Goal: Task Accomplishment & Management: Use online tool/utility

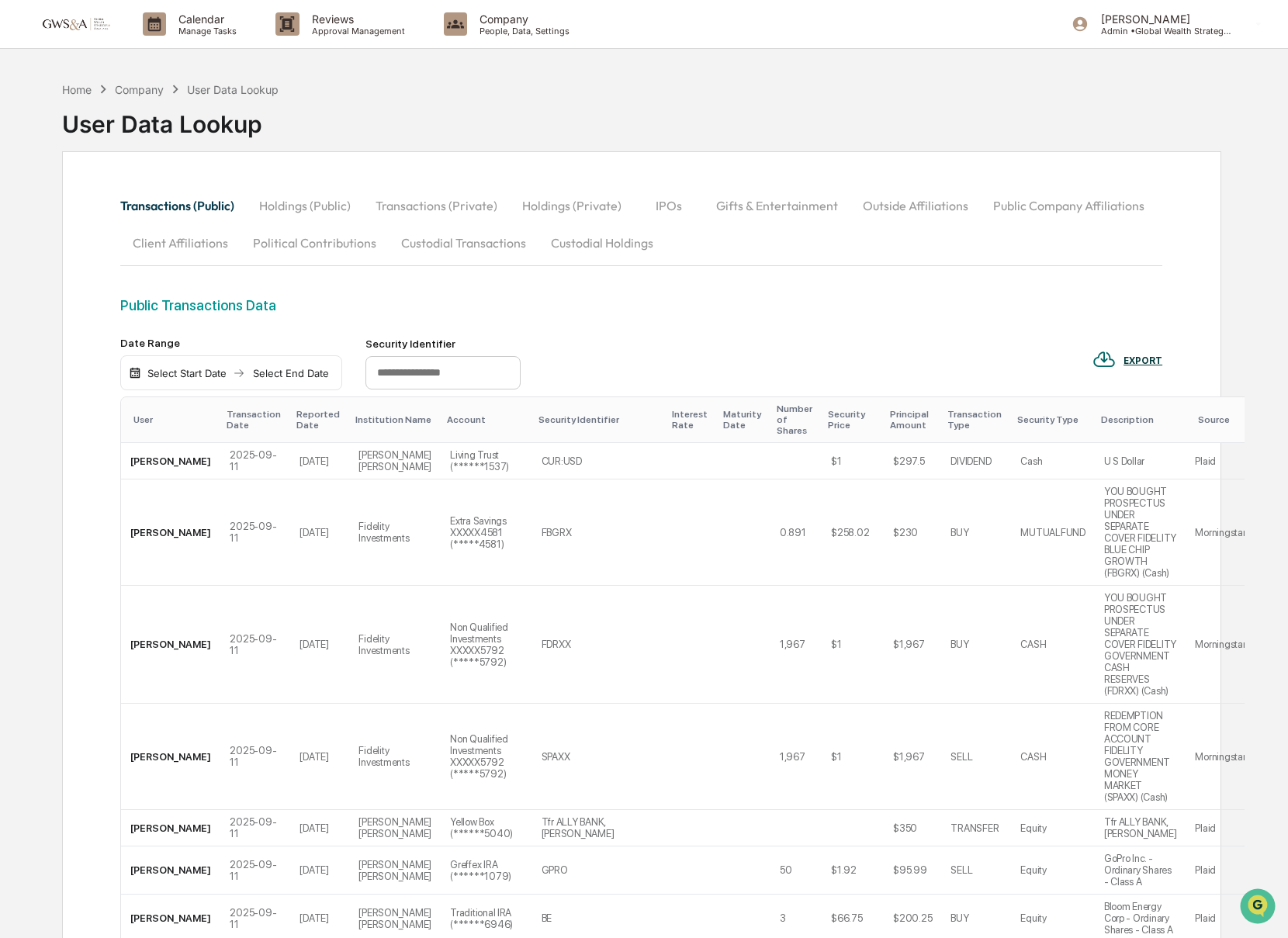
scroll to position [2, 0]
click at [181, 29] on p "Manage Tasks" at bounding box center [205, 29] width 79 height 11
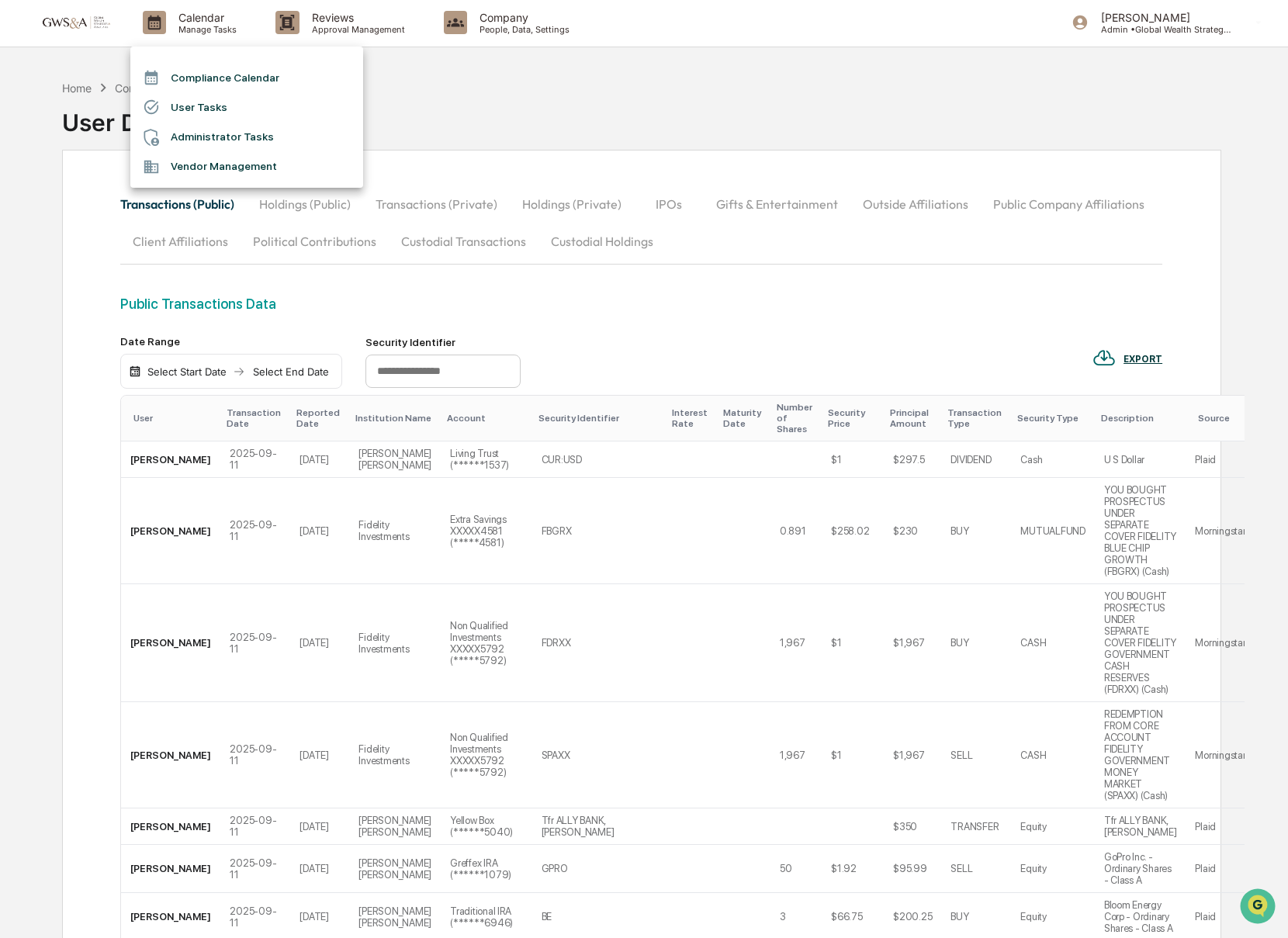
click at [385, 20] on div at bounding box center [644, 469] width 1288 height 938
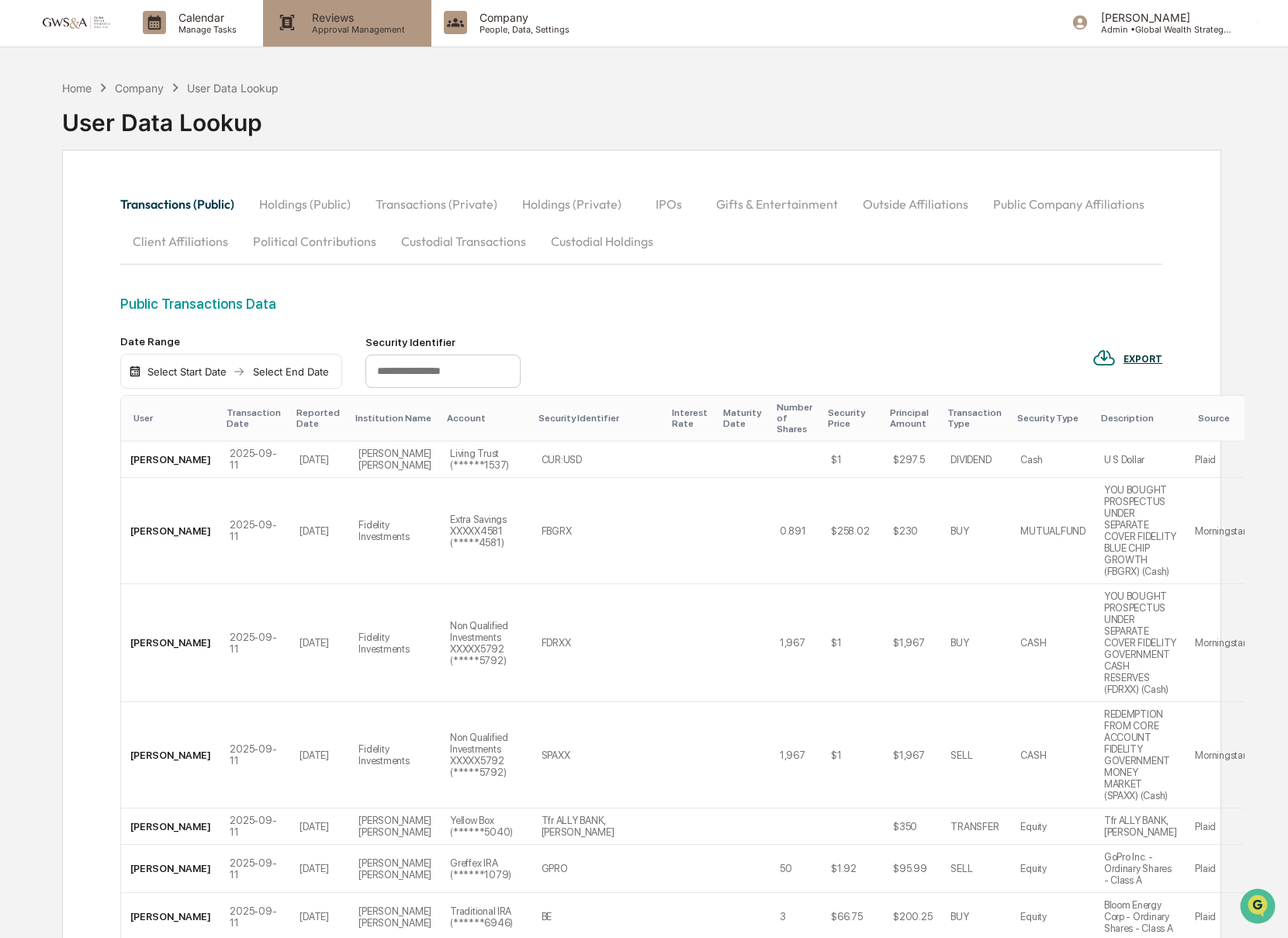
click at [346, 21] on p "Reviews" at bounding box center [356, 17] width 113 height 13
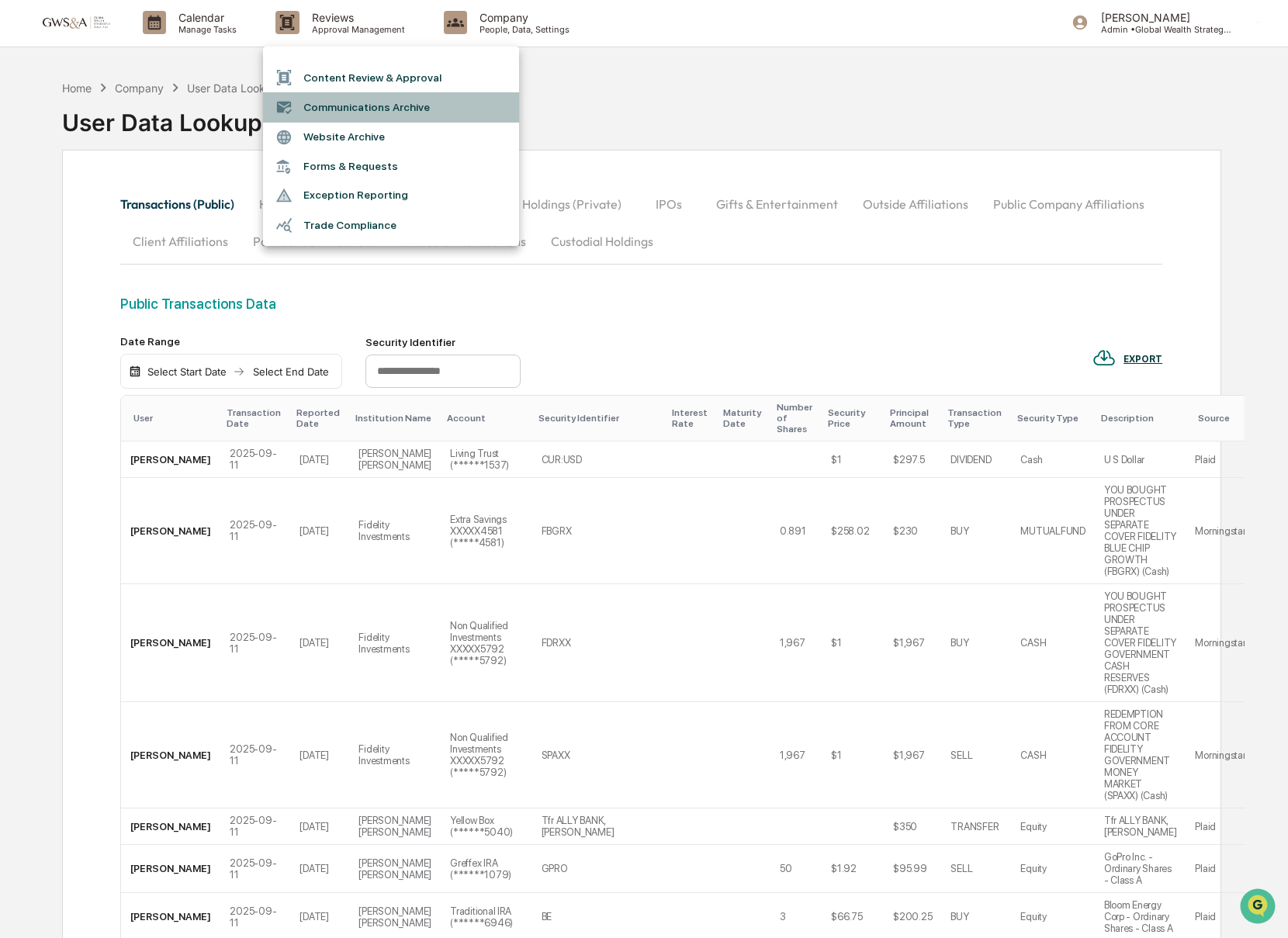
click at [319, 104] on li "Communications Archive" at bounding box center [390, 107] width 256 height 29
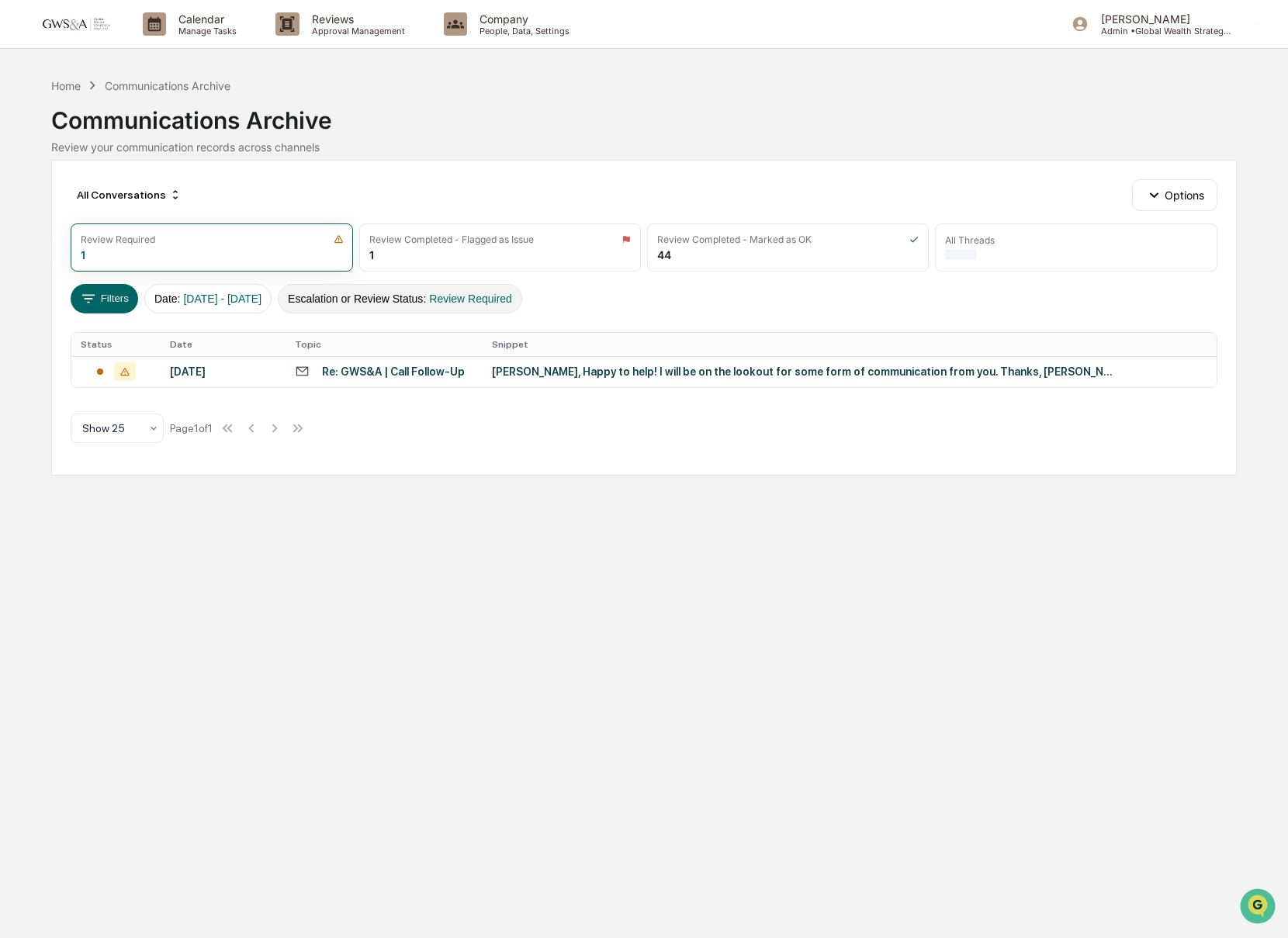
click at [462, 308] on button "Escalation or Review Status : Review Required" at bounding box center [400, 299] width 244 height 29
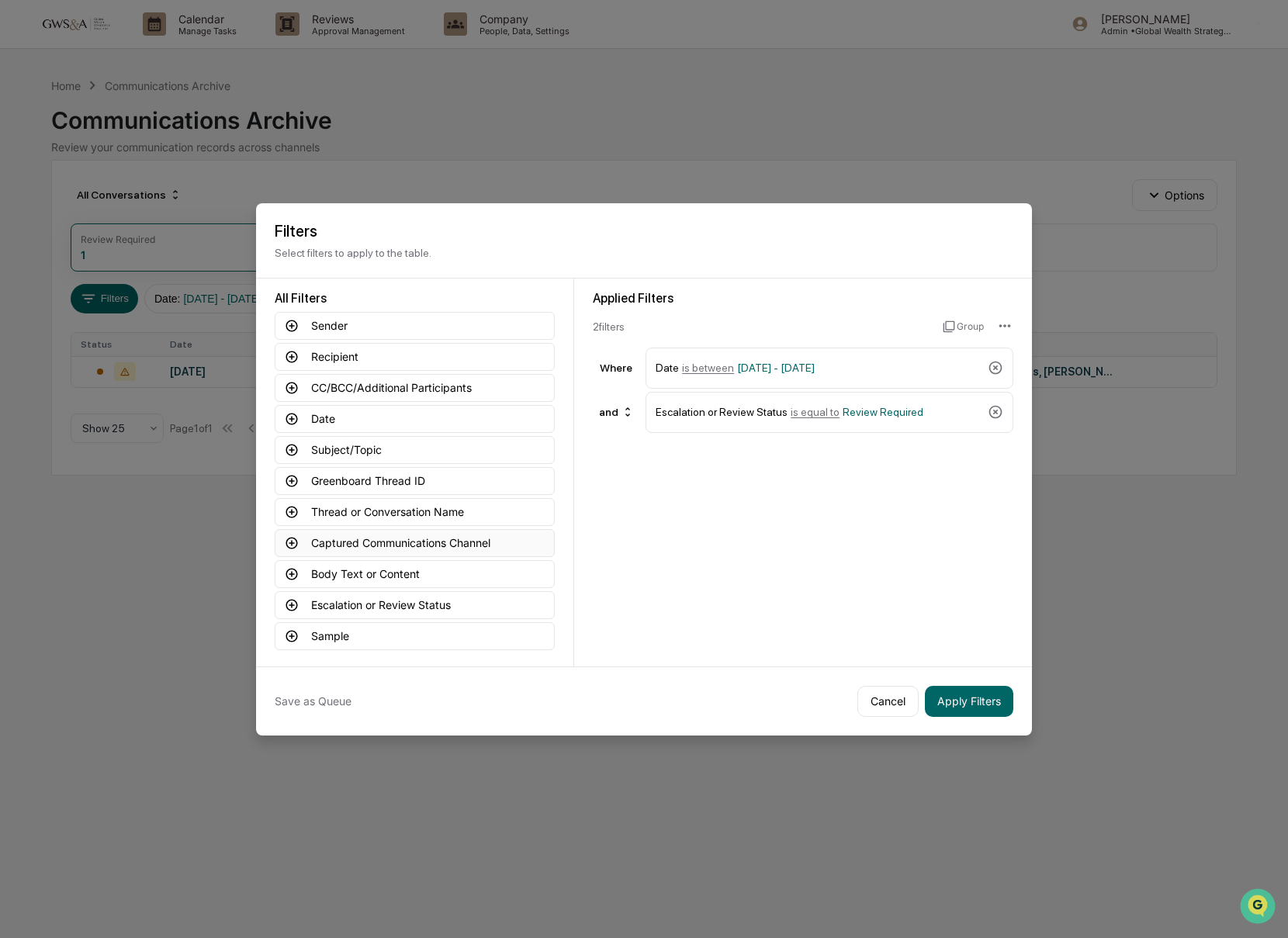
click at [289, 536] on icon at bounding box center [291, 542] width 11 height 11
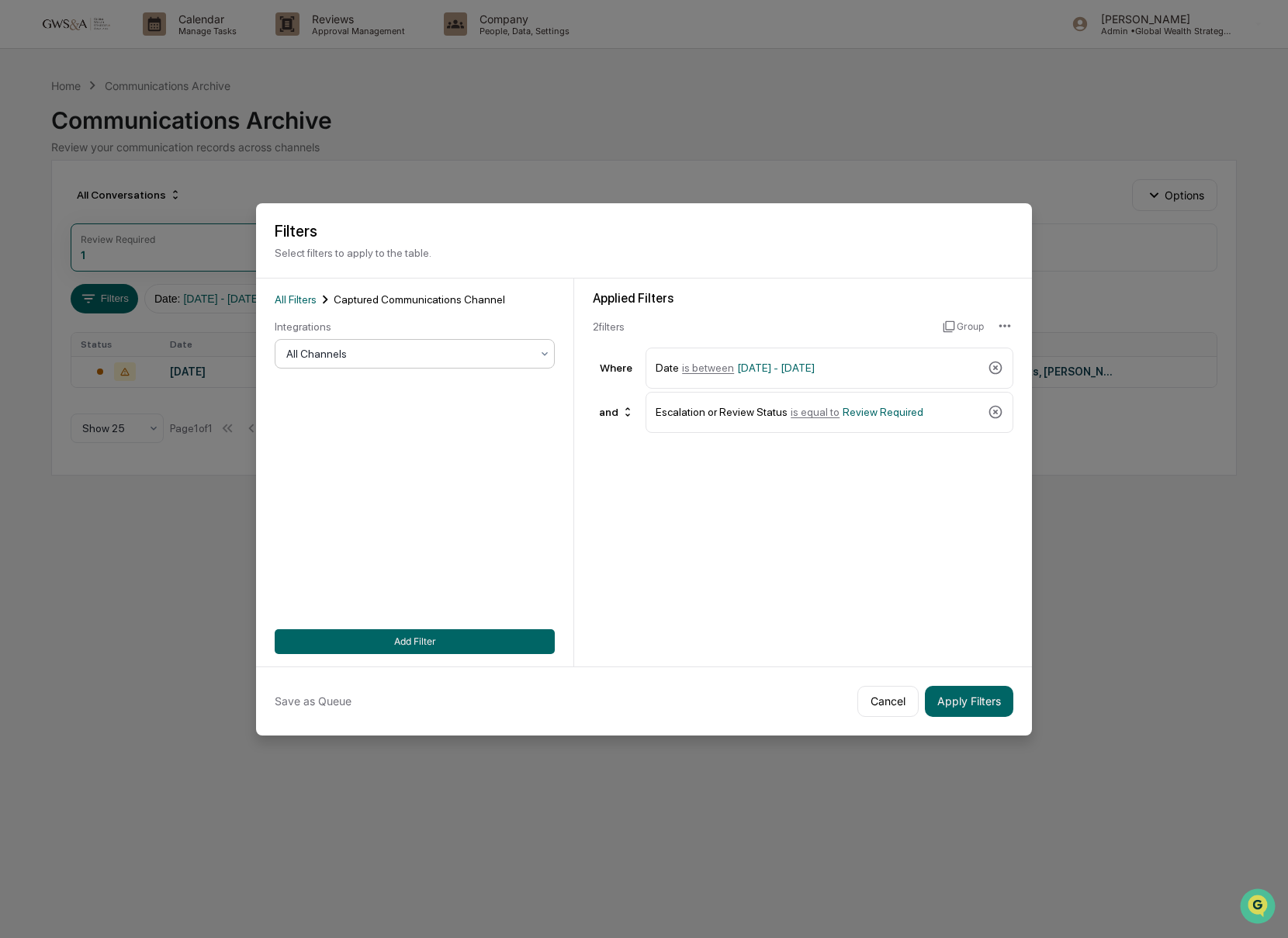
click at [346, 355] on div at bounding box center [408, 354] width 244 height 16
click at [506, 649] on button "Add Filter" at bounding box center [415, 641] width 280 height 25
click at [301, 349] on div at bounding box center [408, 354] width 244 height 16
click at [298, 453] on div "SMS" at bounding box center [415, 453] width 278 height 31
click at [973, 697] on button "Apply Filters" at bounding box center [969, 701] width 88 height 31
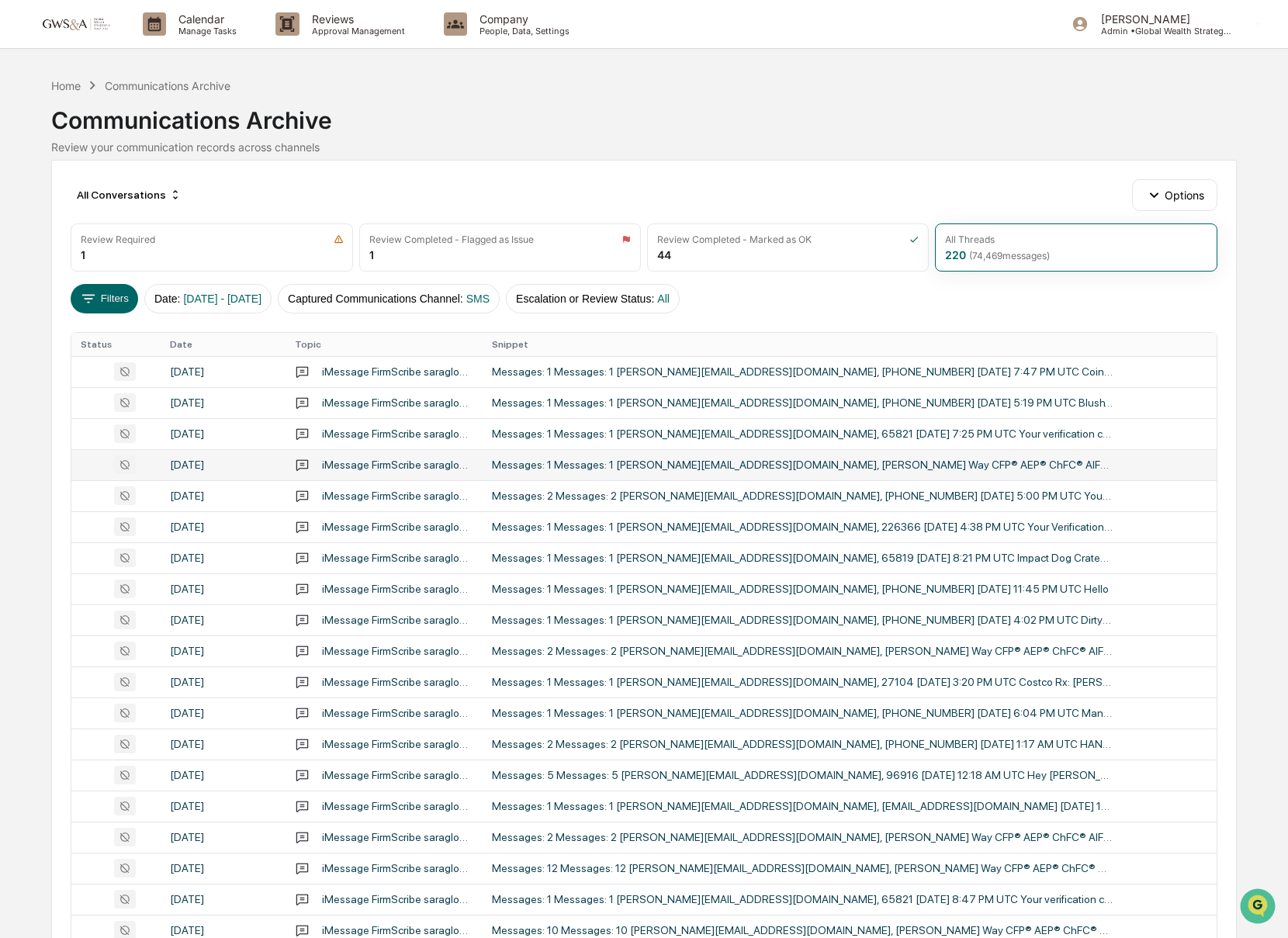
click at [630, 462] on div "Messages: 1 Messages: 1 [PERSON_NAME][EMAIL_ADDRESS][DOMAIN_NAME], [PERSON_NAME…" at bounding box center [802, 465] width 620 height 12
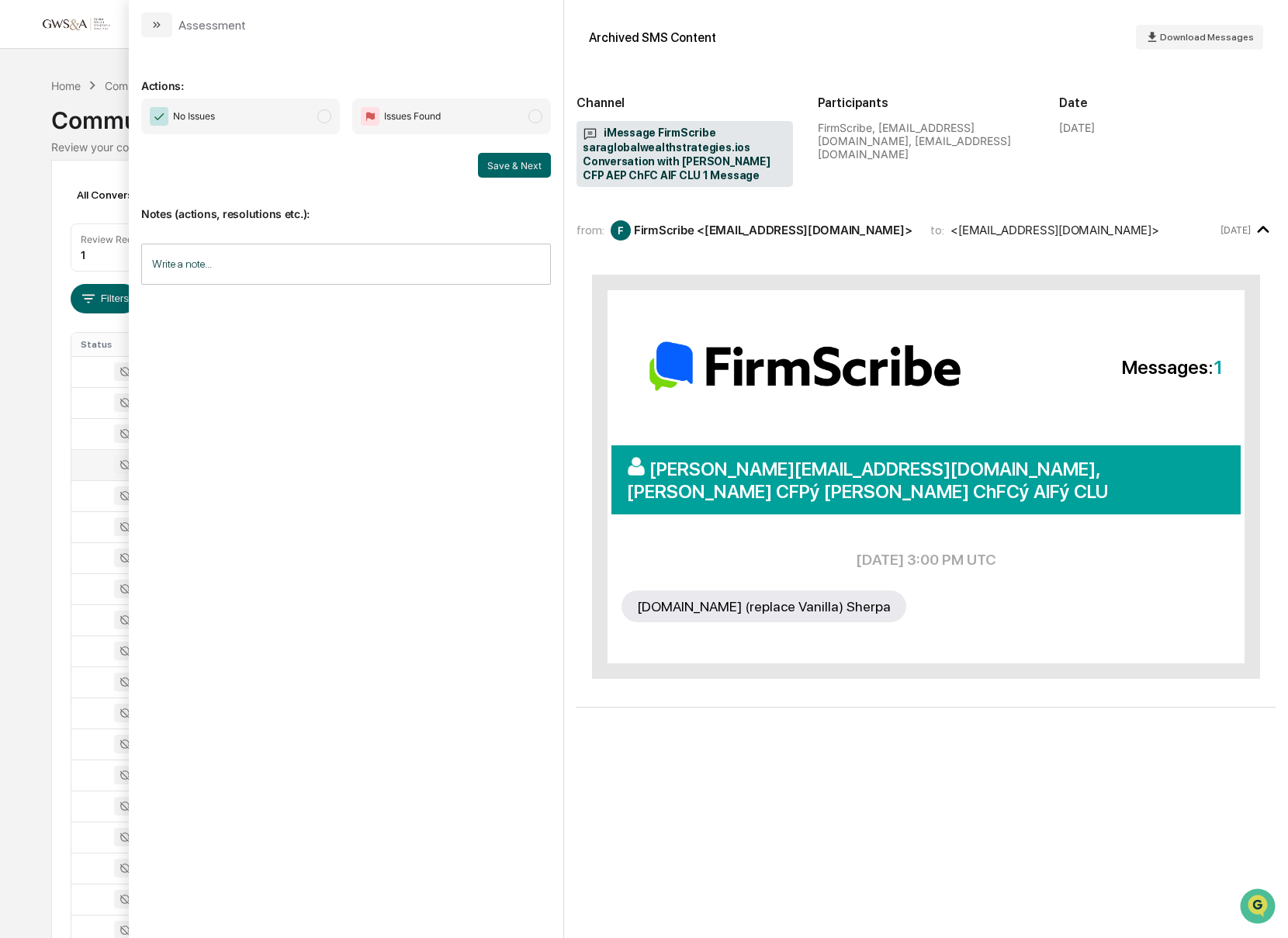
drag, startPoint x: 154, startPoint y: 34, endPoint x: 155, endPoint y: 41, distance: 7.1
click at [154, 34] on button "modal" at bounding box center [156, 24] width 31 height 25
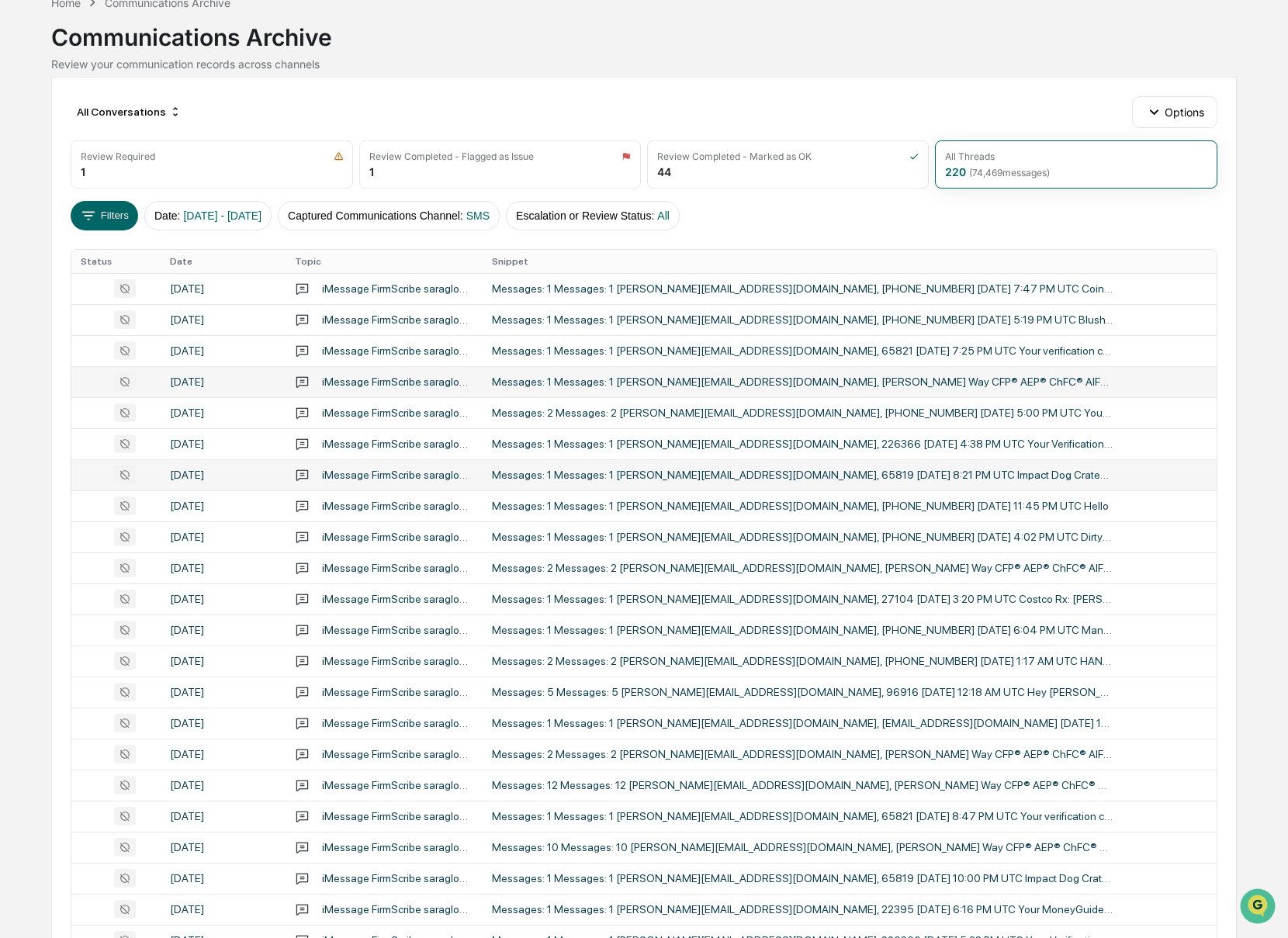
scroll to position [85, 0]
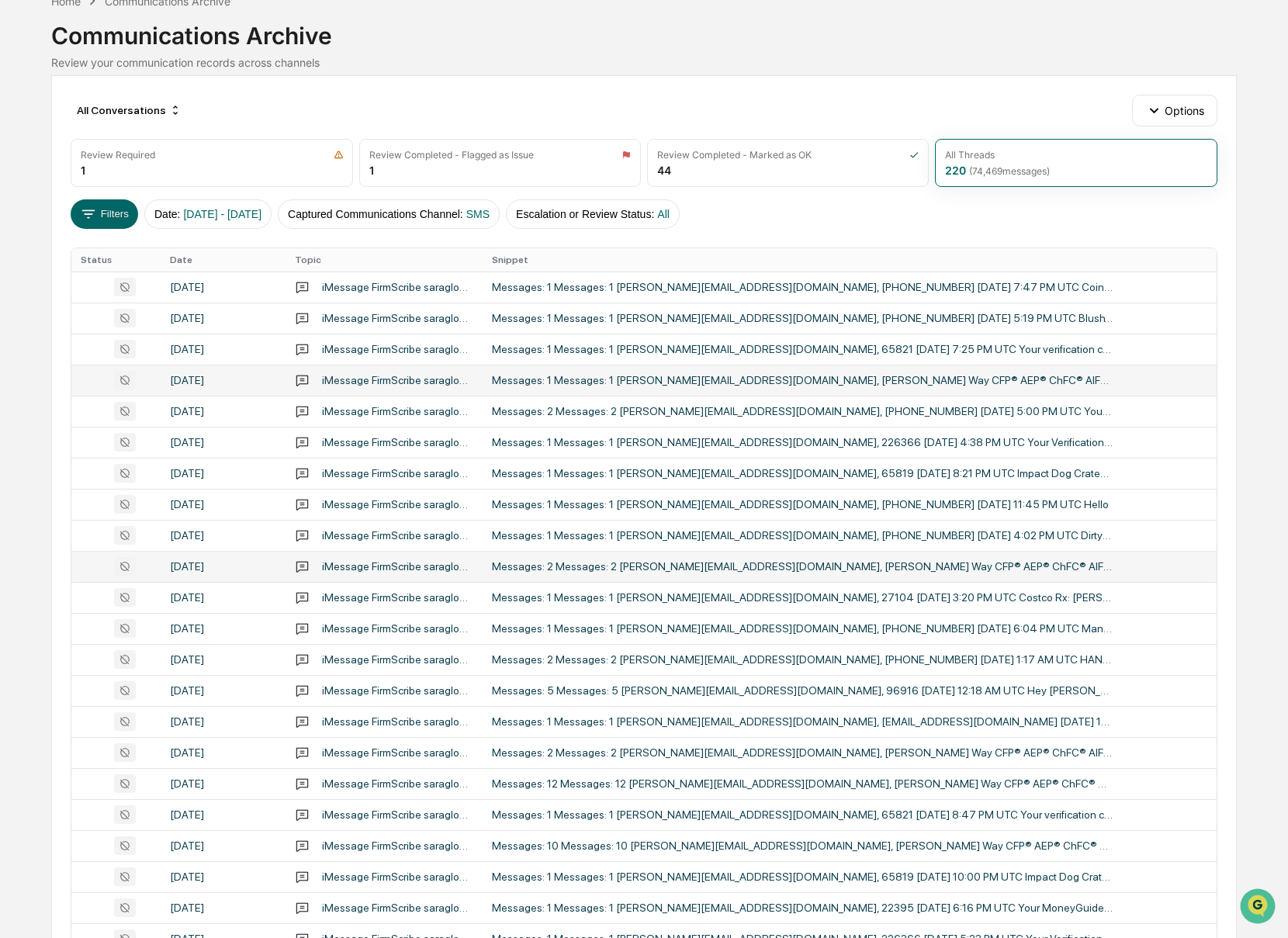
click at [692, 561] on div "Messages: 2 Messages: 2 [PERSON_NAME][EMAIL_ADDRESS][DOMAIN_NAME], [PERSON_NAME…" at bounding box center [802, 566] width 620 height 12
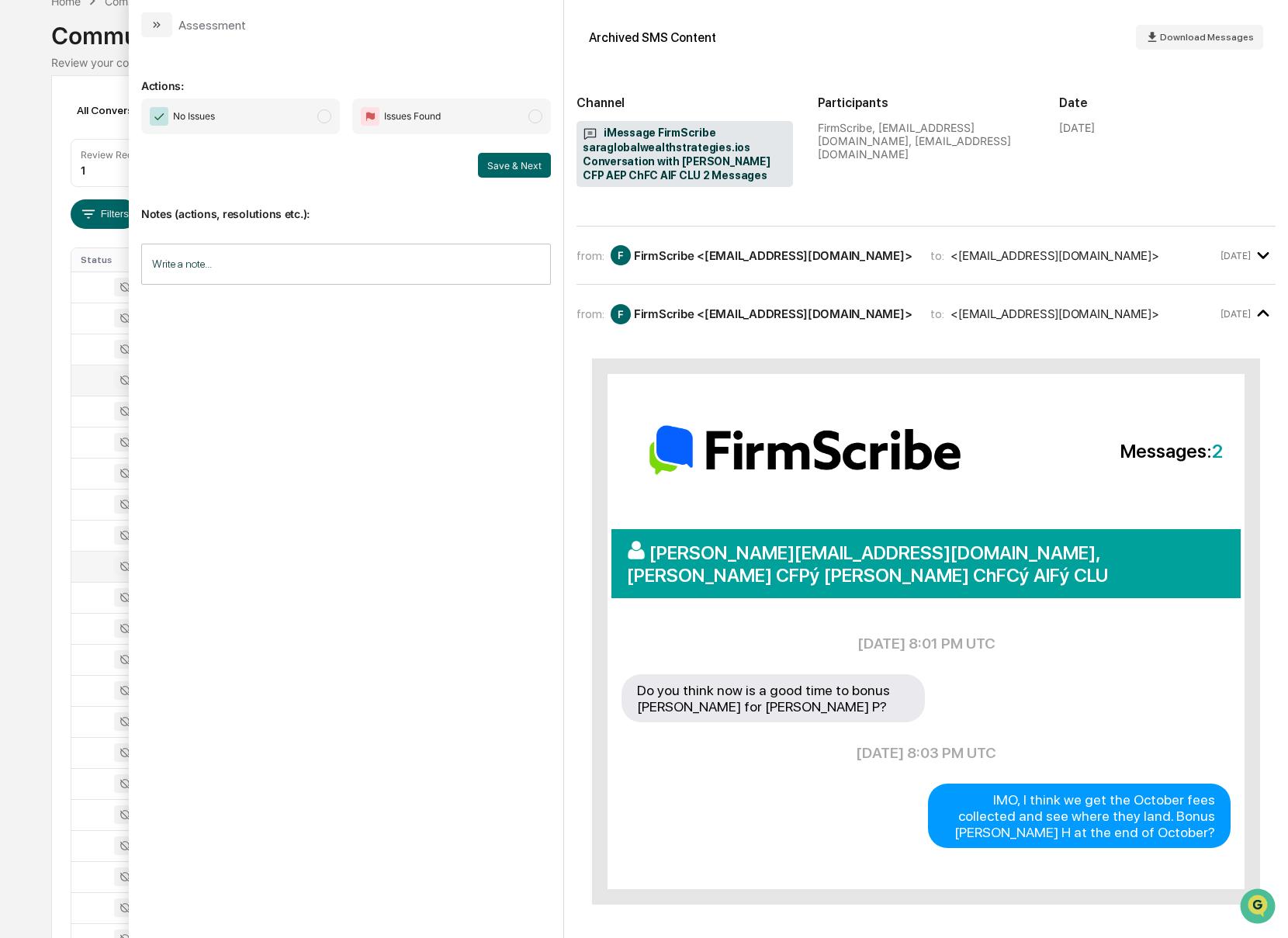
scroll to position [41, 0]
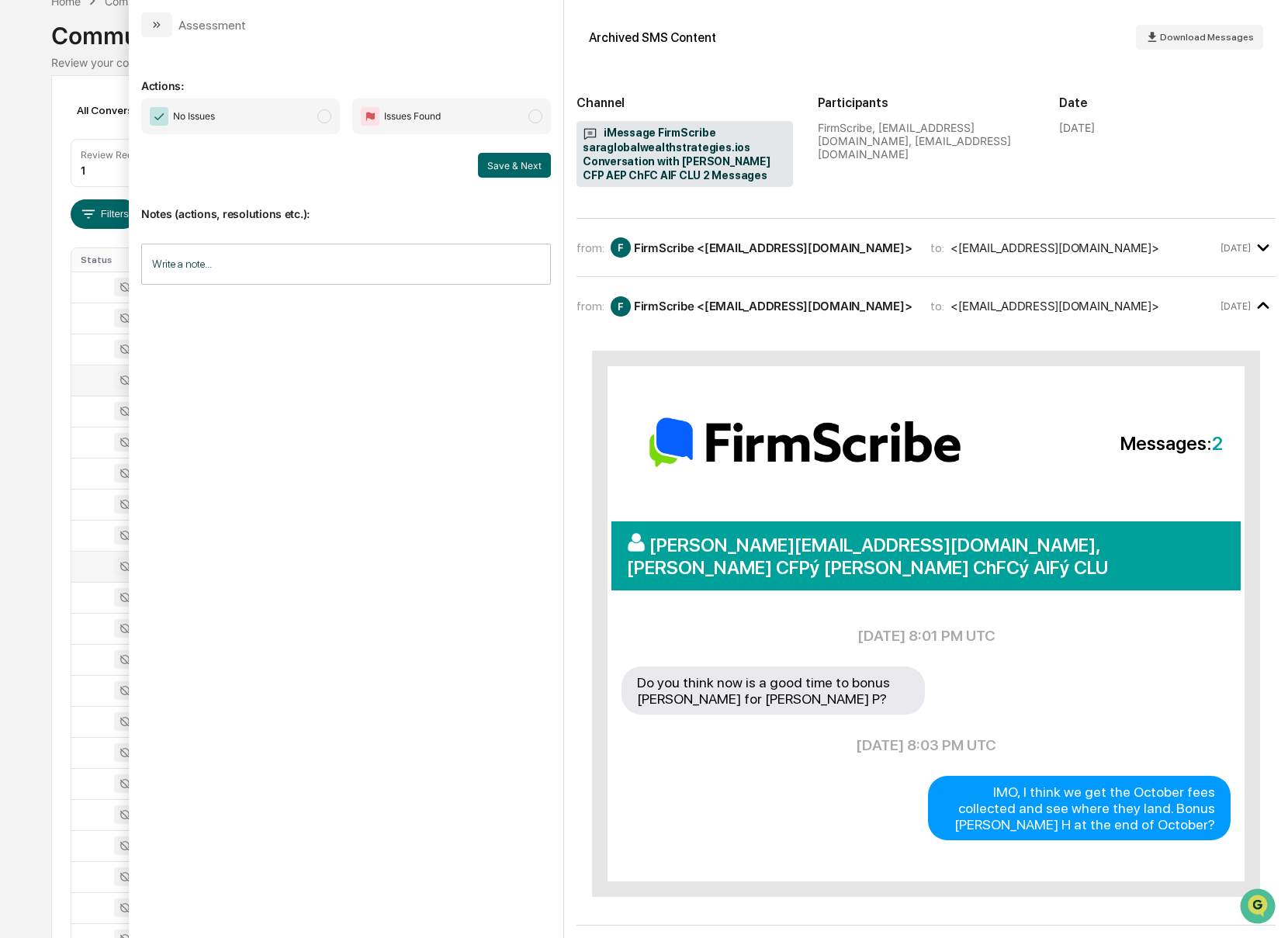
click at [800, 257] on div "from: F FirmScribe <[EMAIL_ADDRESS][DOMAIN_NAME]> to: <[EMAIL_ADDRESS][DOMAIN_N…" at bounding box center [925, 248] width 699 height 34
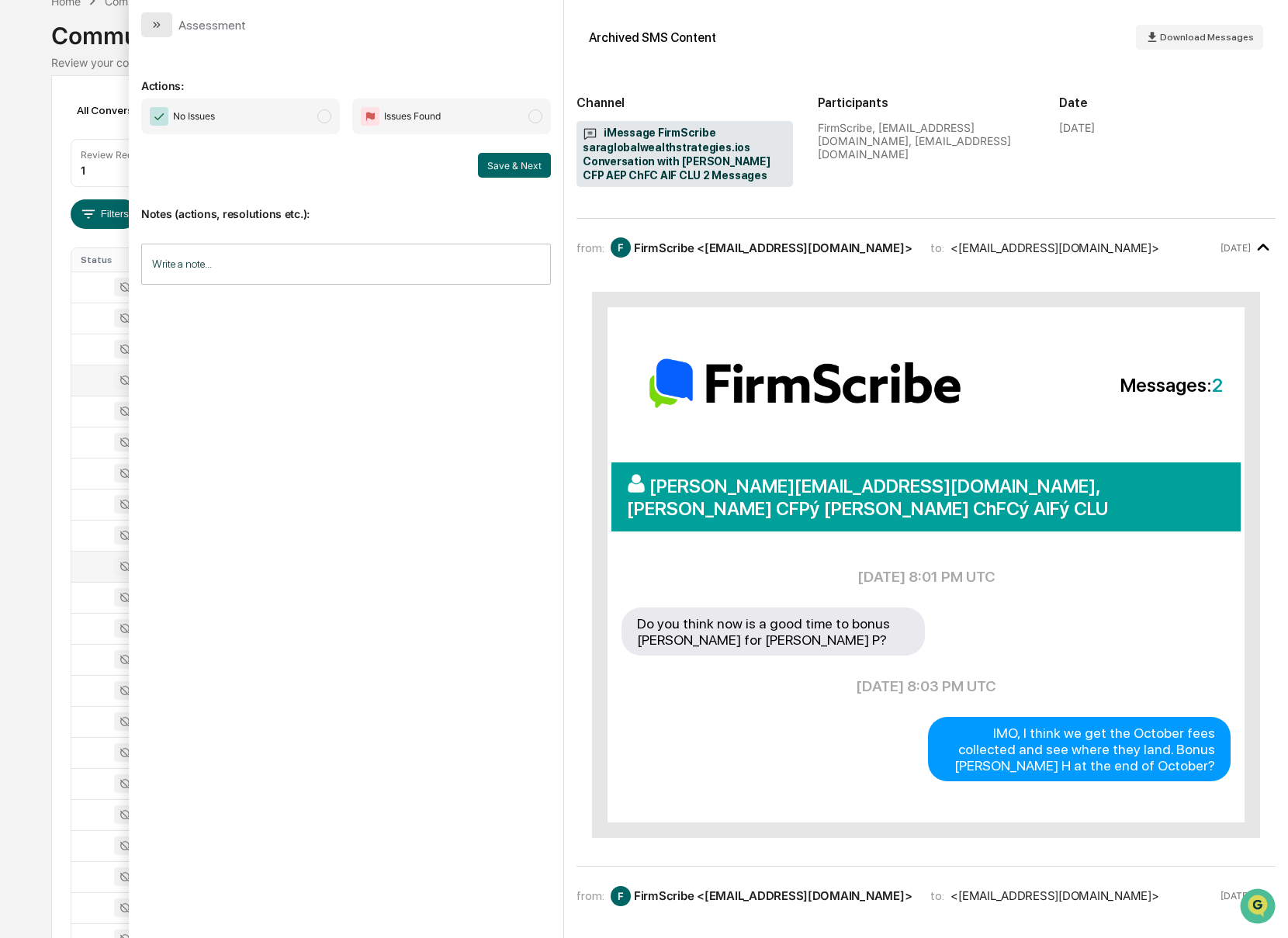
click at [150, 29] on icon "modal" at bounding box center [156, 25] width 12 height 12
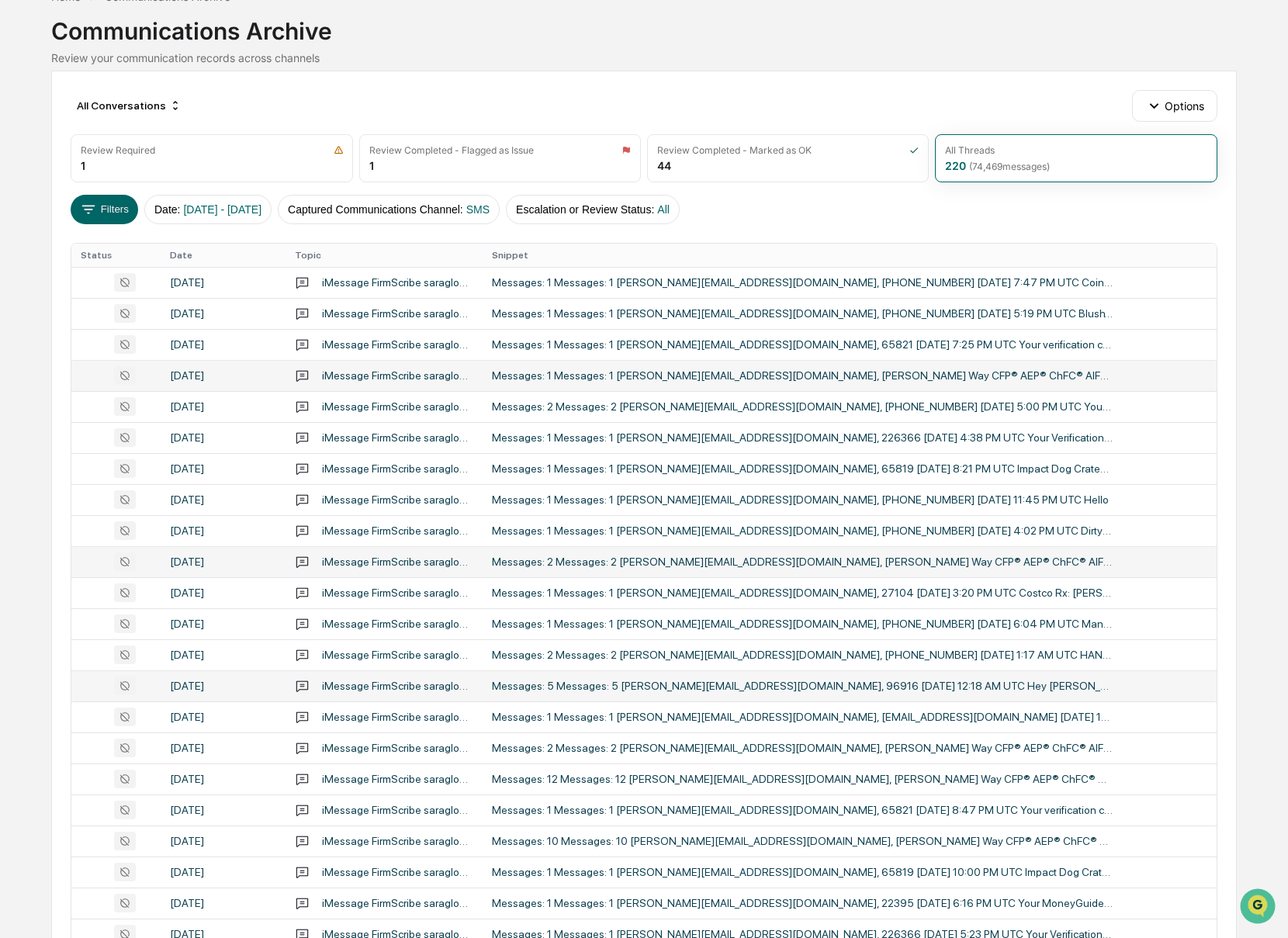
scroll to position [90, 0]
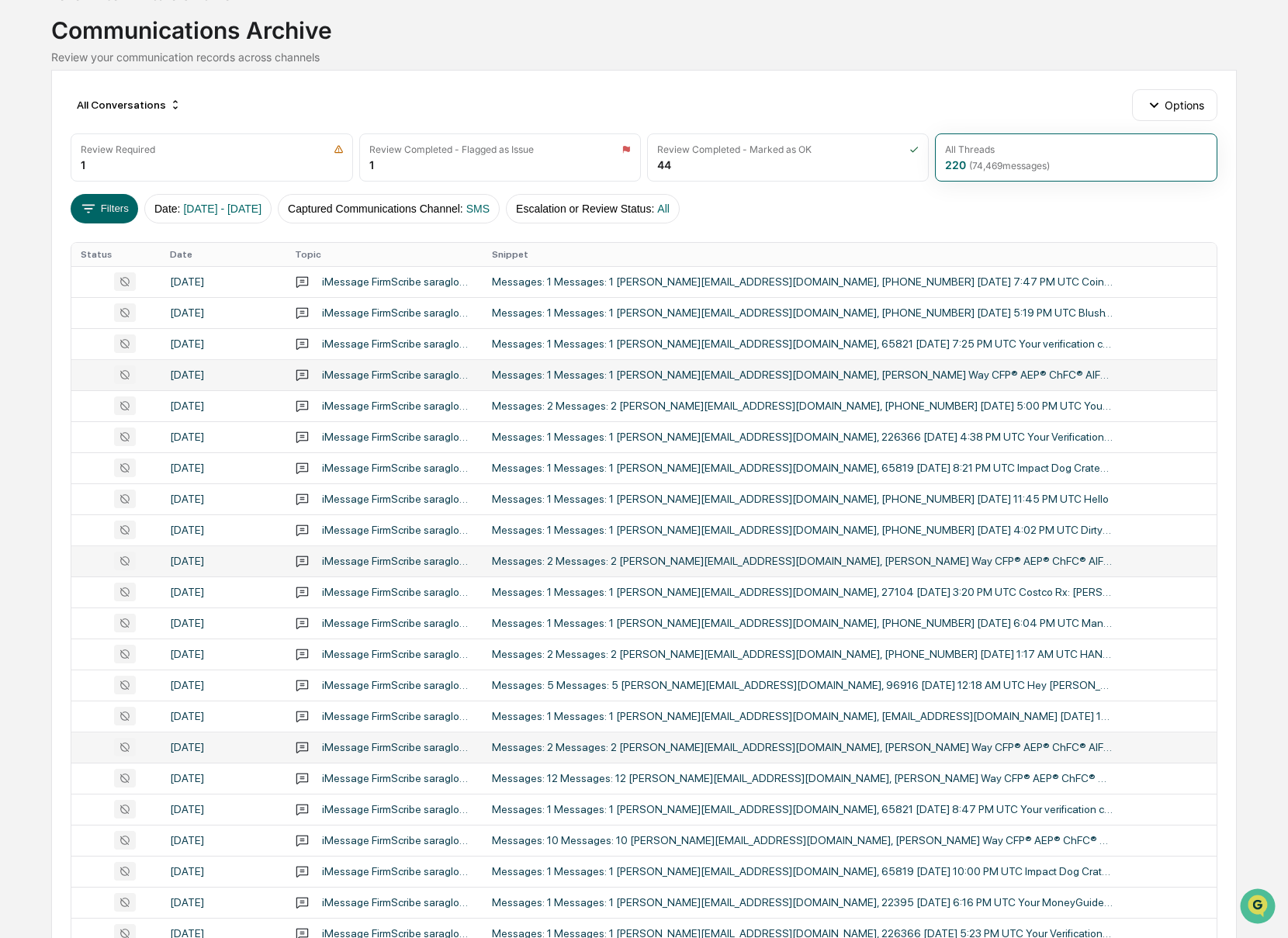
click at [1054, 743] on div "Messages: 2 Messages: 2 [PERSON_NAME][EMAIL_ADDRESS][DOMAIN_NAME], [PERSON_NAME…" at bounding box center [802, 747] width 620 height 12
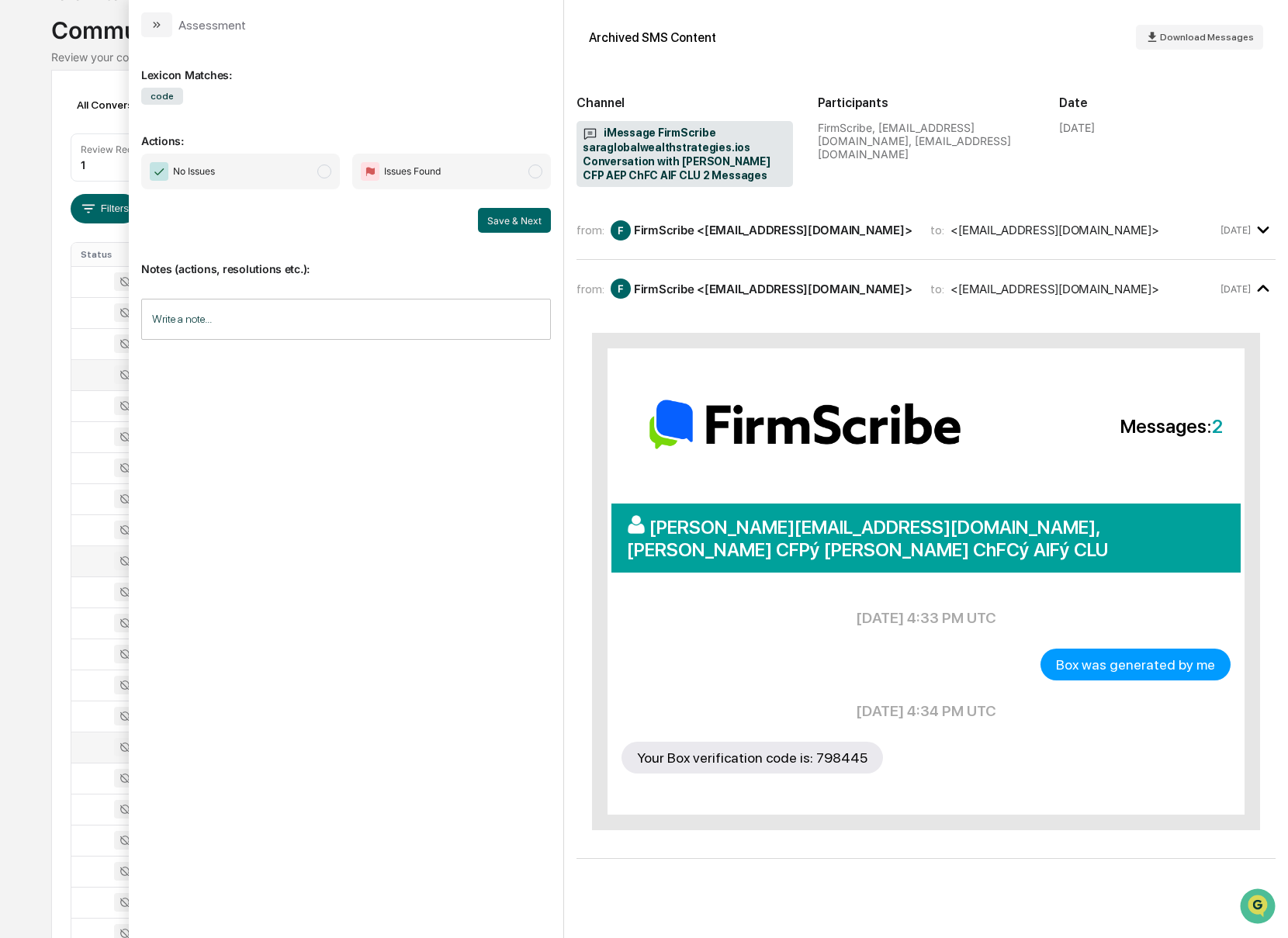
click at [168, 24] on button "modal" at bounding box center [156, 24] width 31 height 25
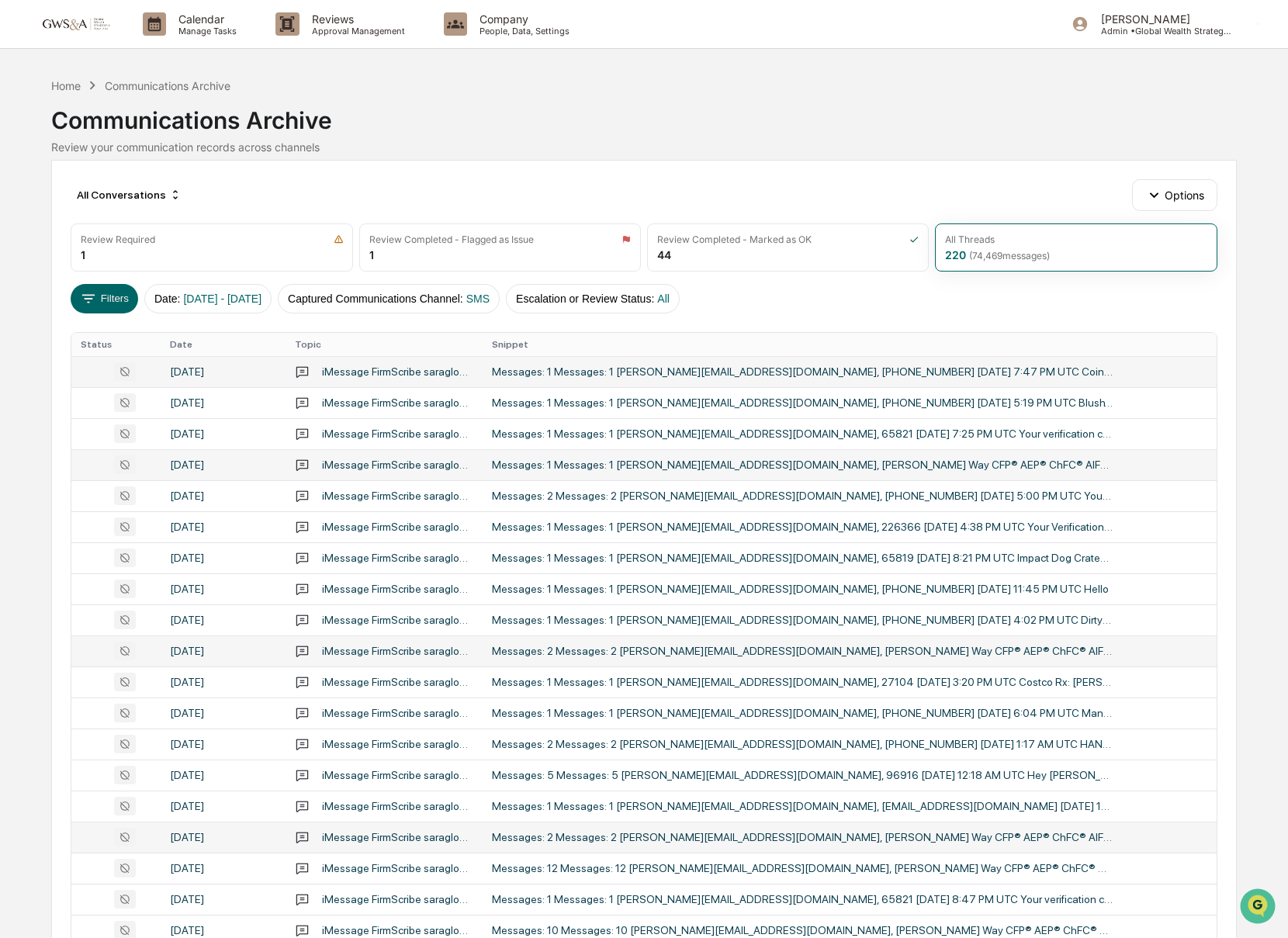
click at [569, 372] on div "Messages: 1 Messages: 1 [PERSON_NAME][EMAIL_ADDRESS][DOMAIN_NAME], [PHONE_NUMBE…" at bounding box center [802, 371] width 620 height 12
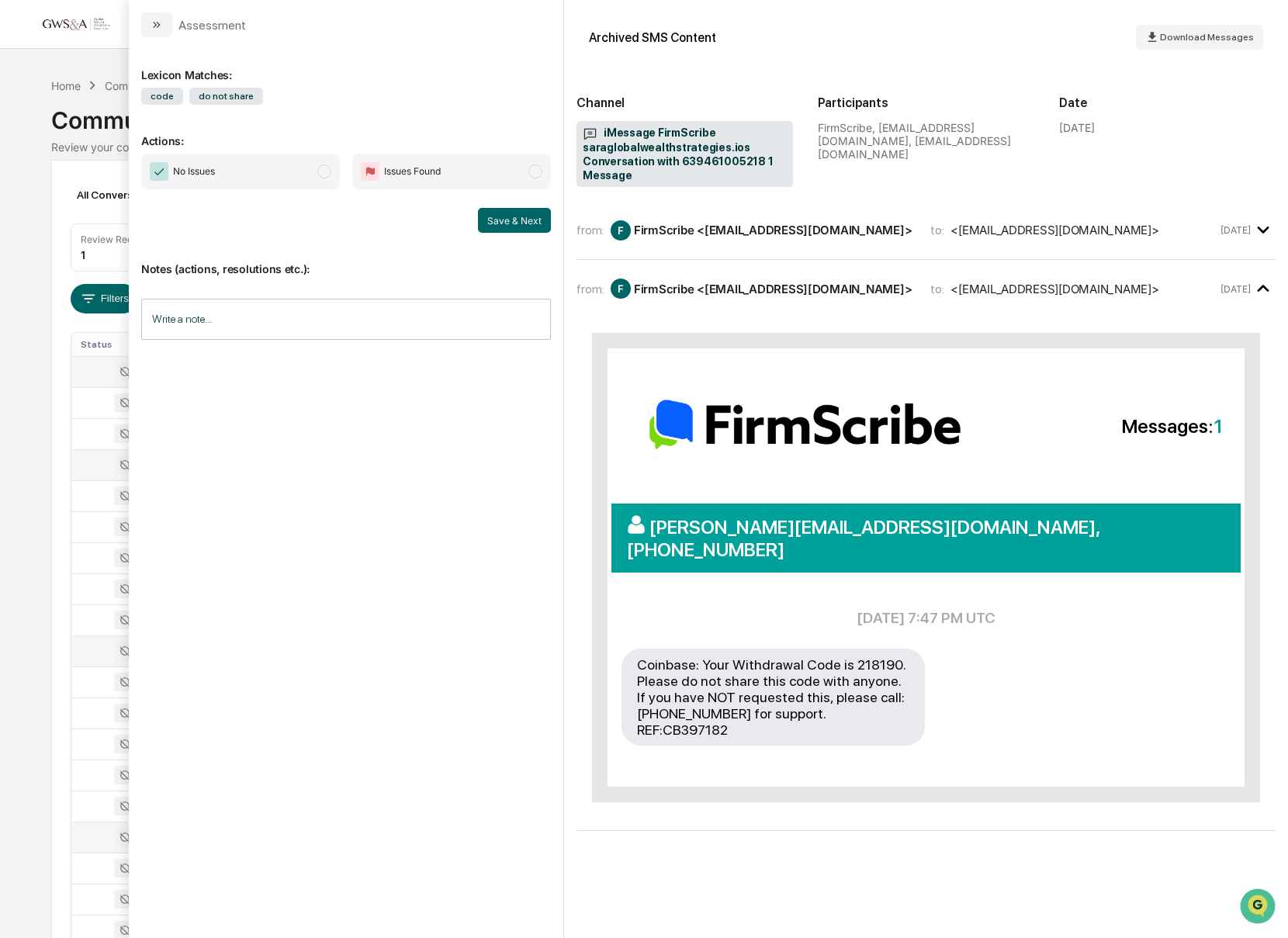
click at [71, 67] on div "Calendar Manage Tasks Reviews Approval Management Company People, Data, Setting…" at bounding box center [644, 610] width 1288 height 1220
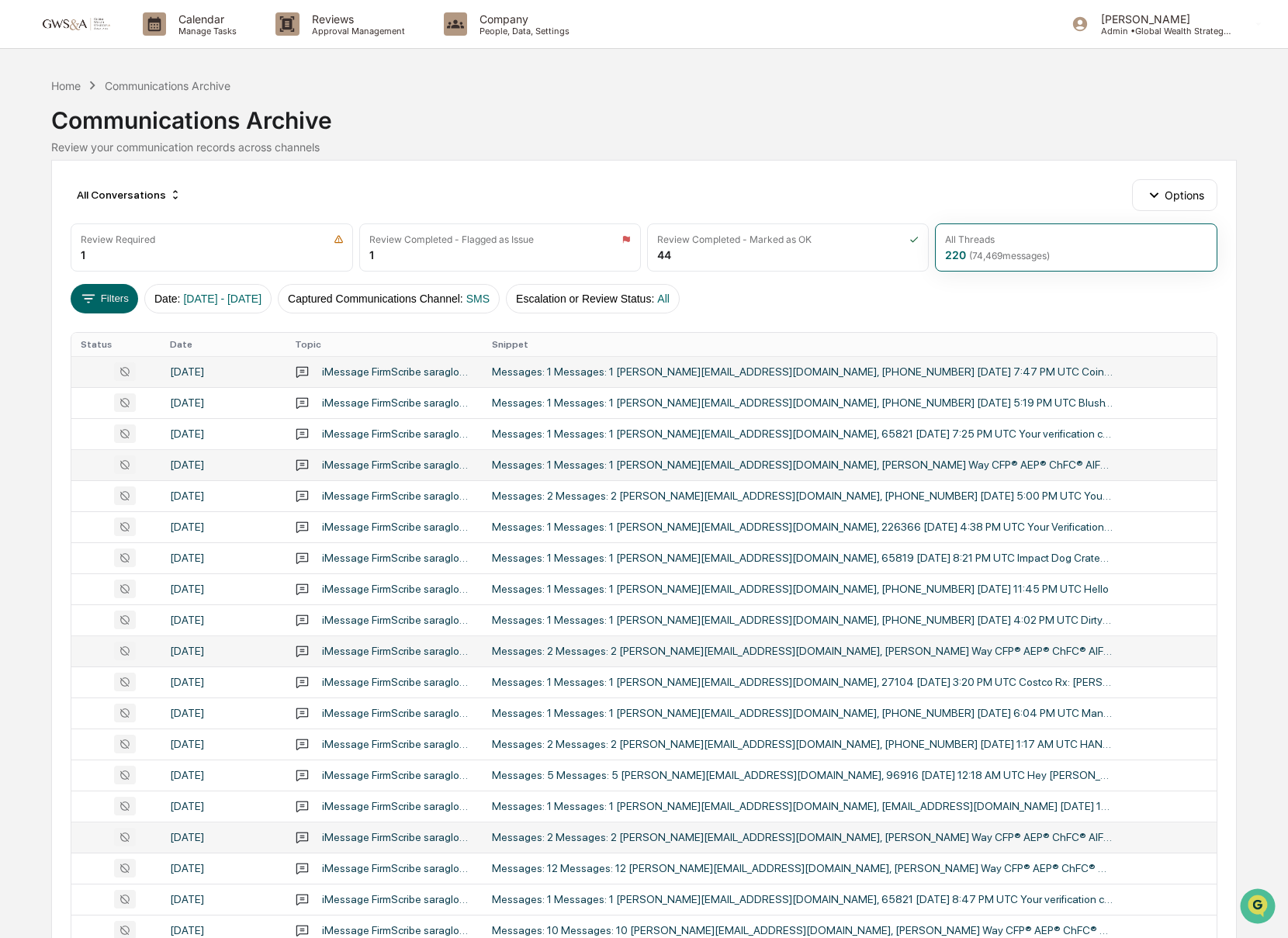
click at [73, 35] on link at bounding box center [84, 24] width 93 height 48
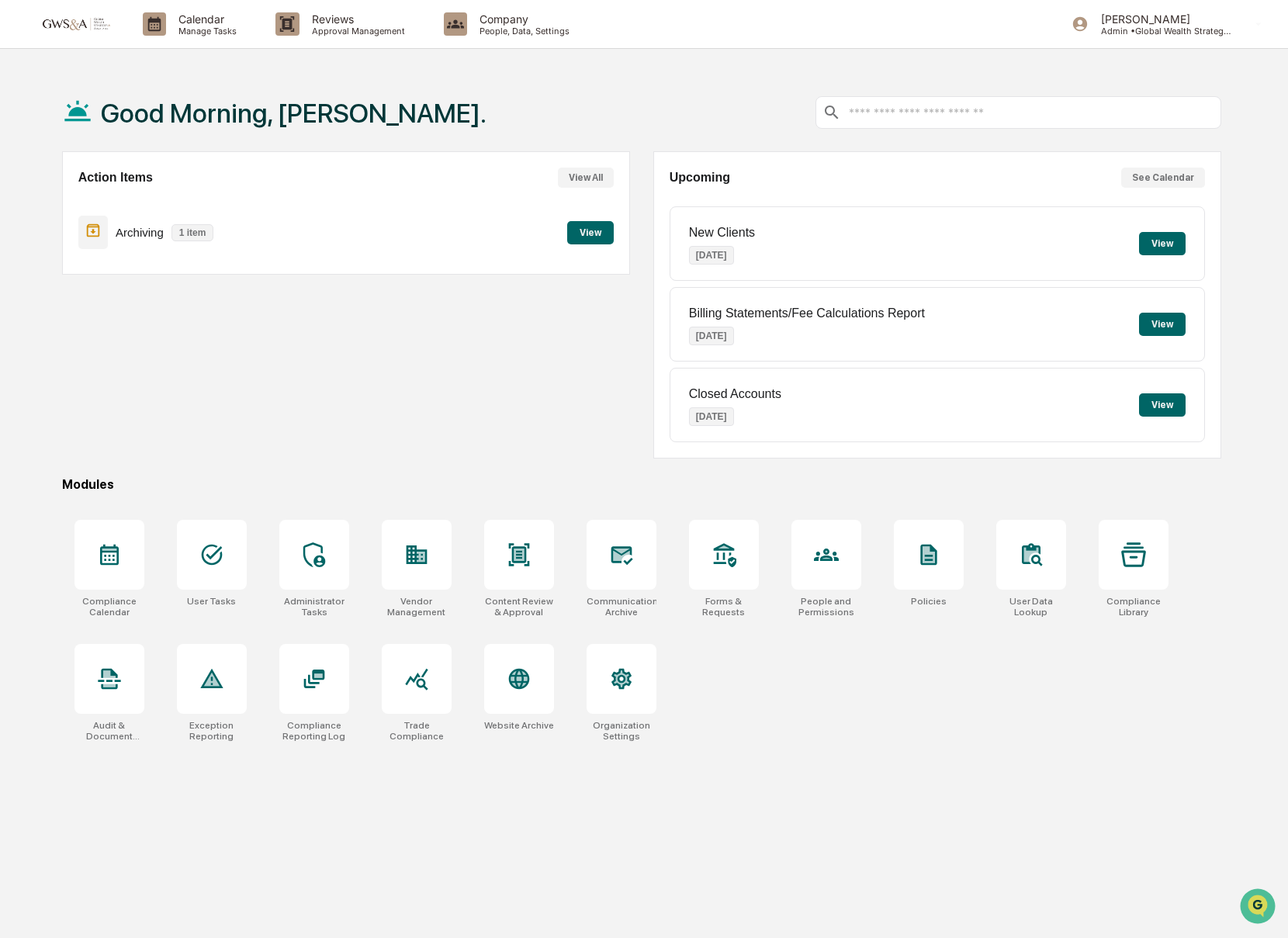
click at [1158, 248] on button "View" at bounding box center [1162, 244] width 47 height 23
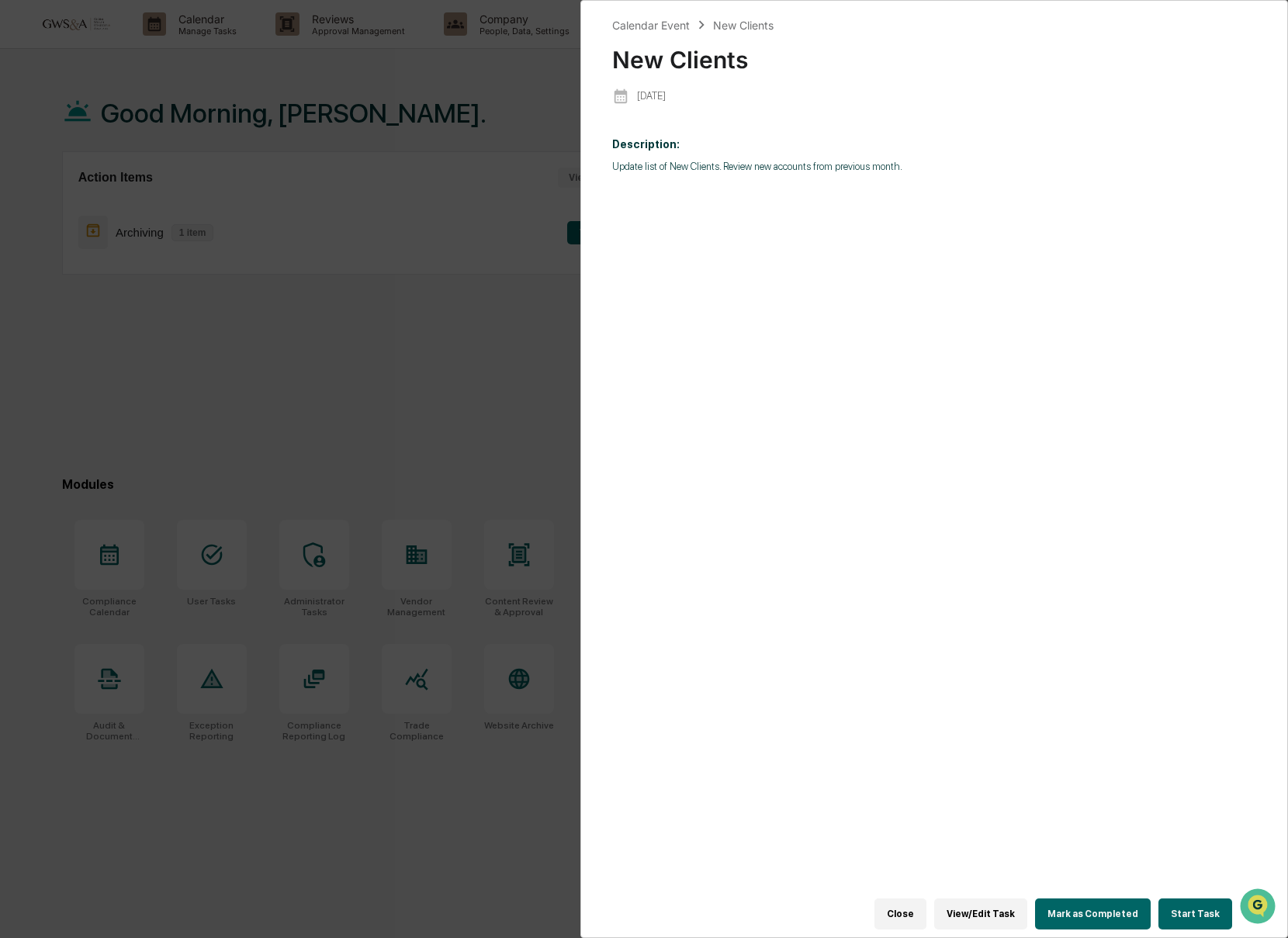
click at [1183, 916] on button "Start Task" at bounding box center [1195, 914] width 73 height 31
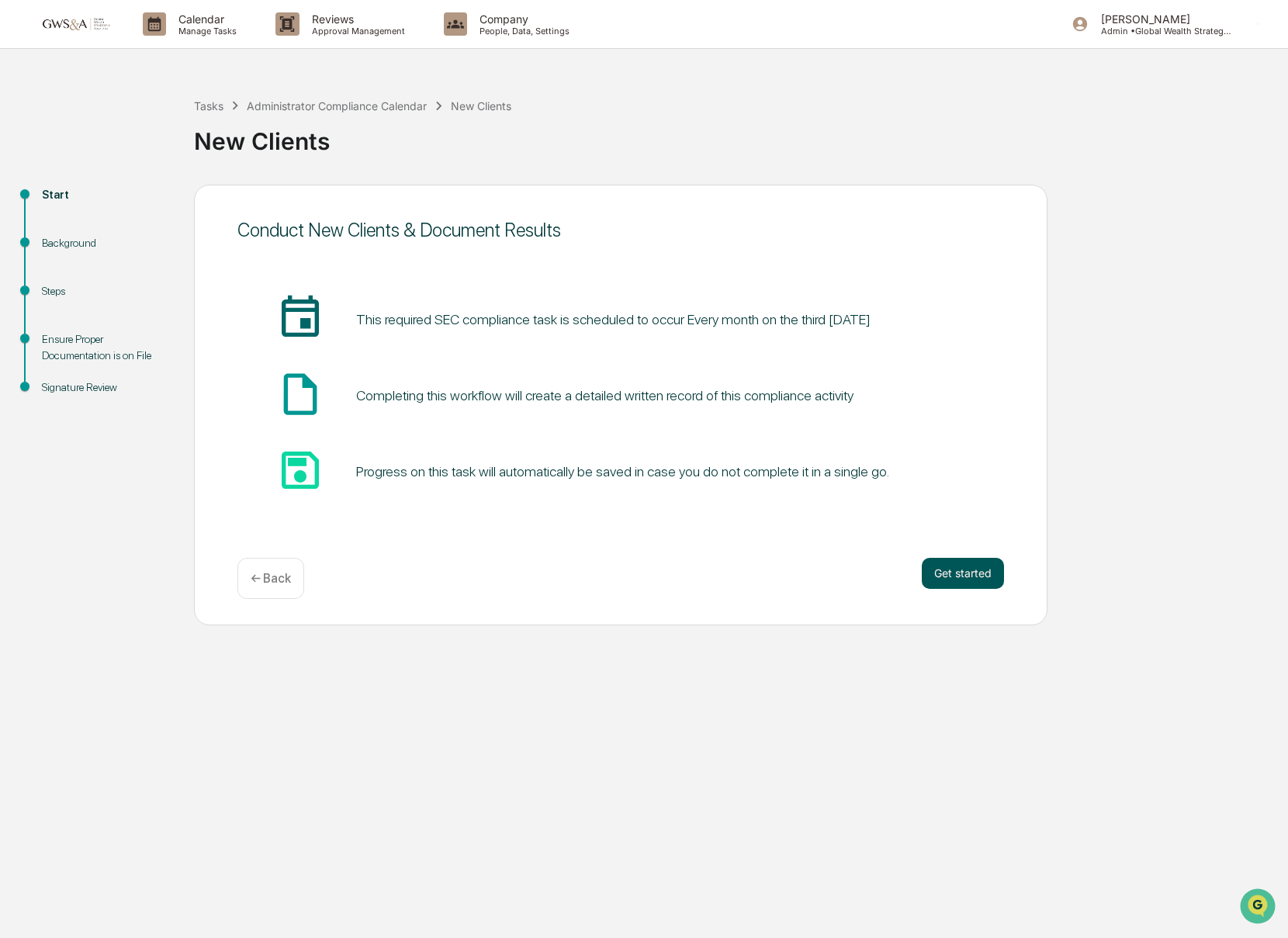
click at [954, 572] on button "Get started" at bounding box center [962, 574] width 82 height 31
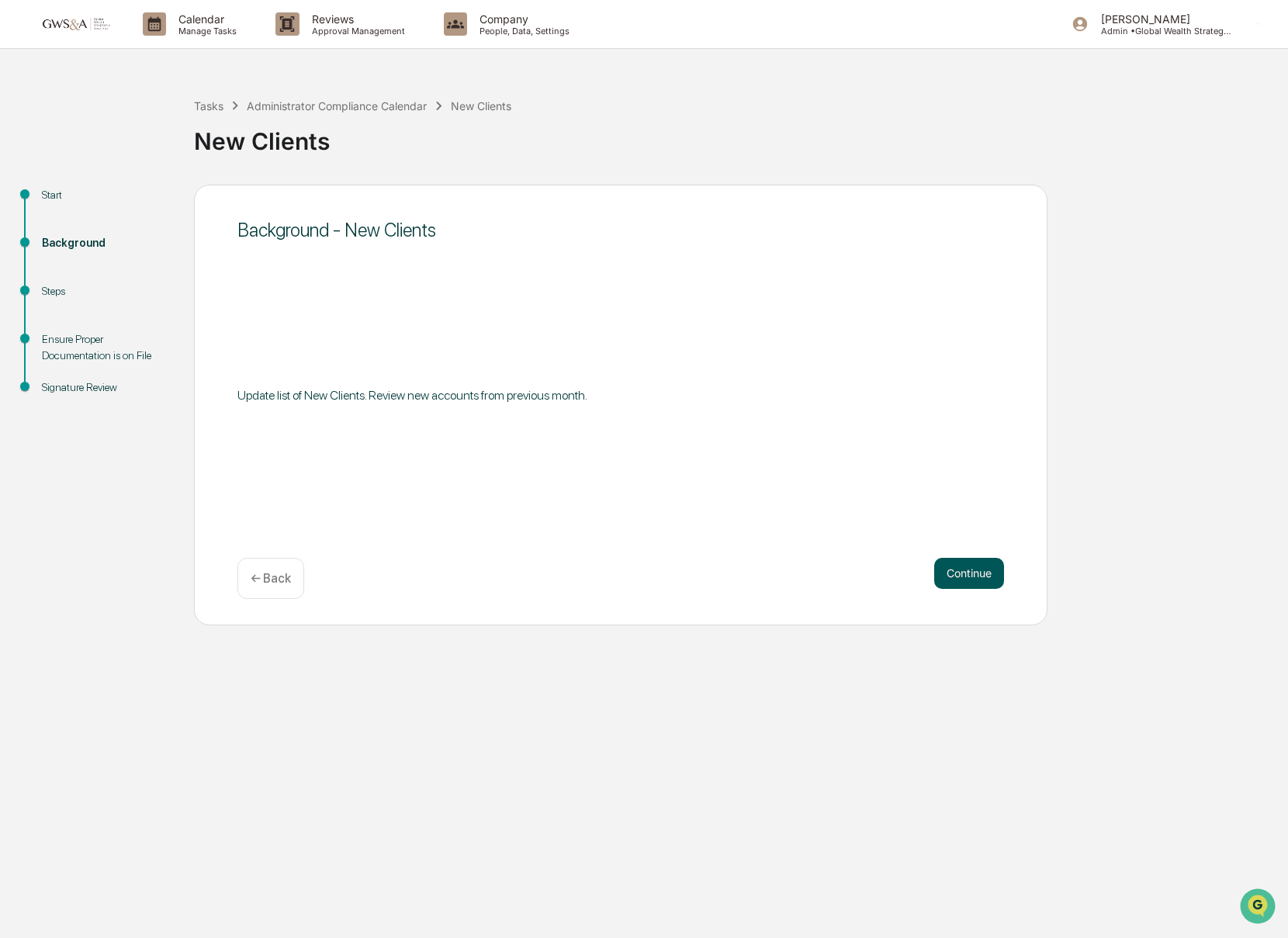
click at [986, 580] on button "Continue" at bounding box center [968, 574] width 70 height 31
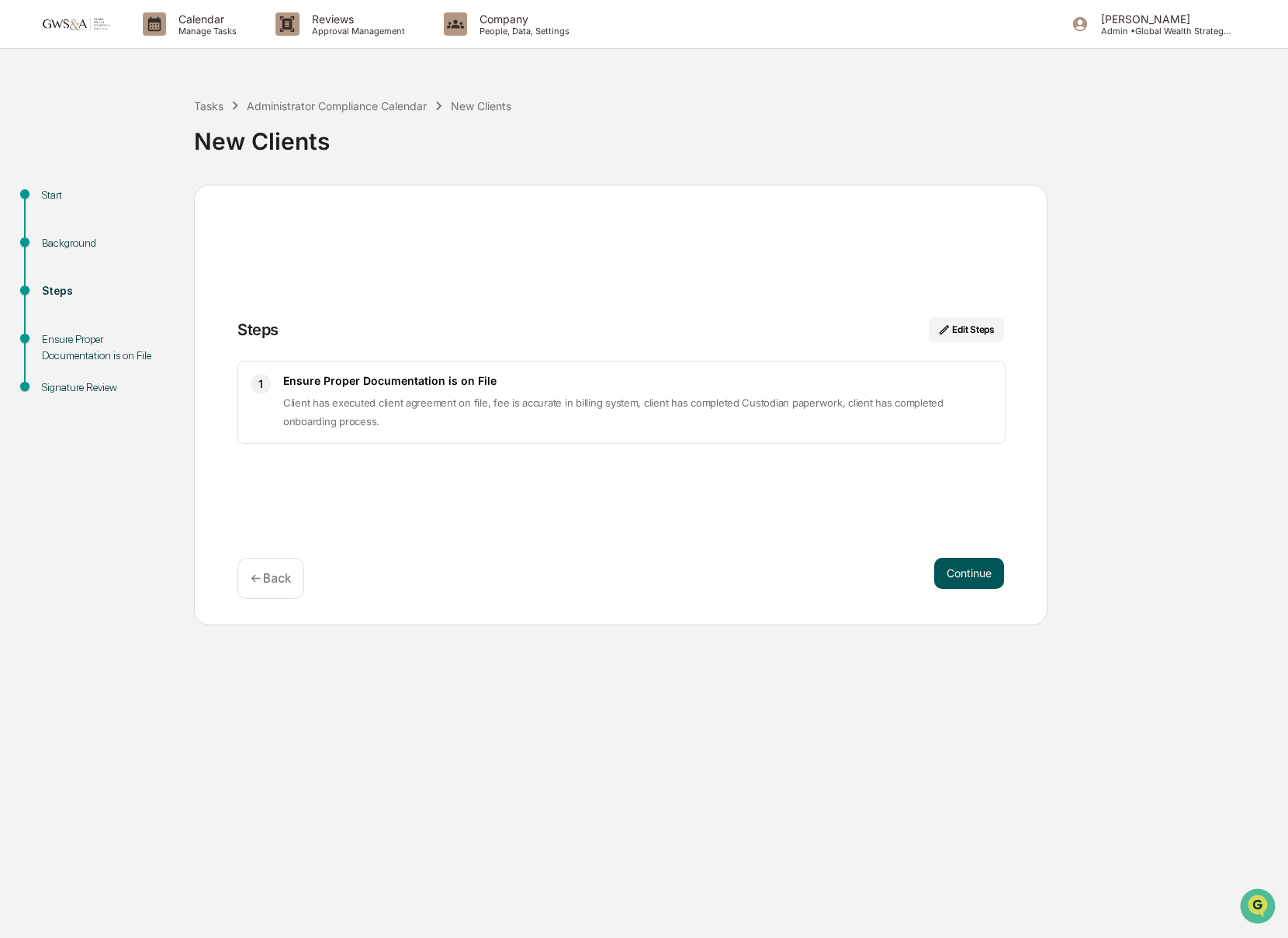
click at [970, 581] on button "Continue" at bounding box center [968, 574] width 70 height 31
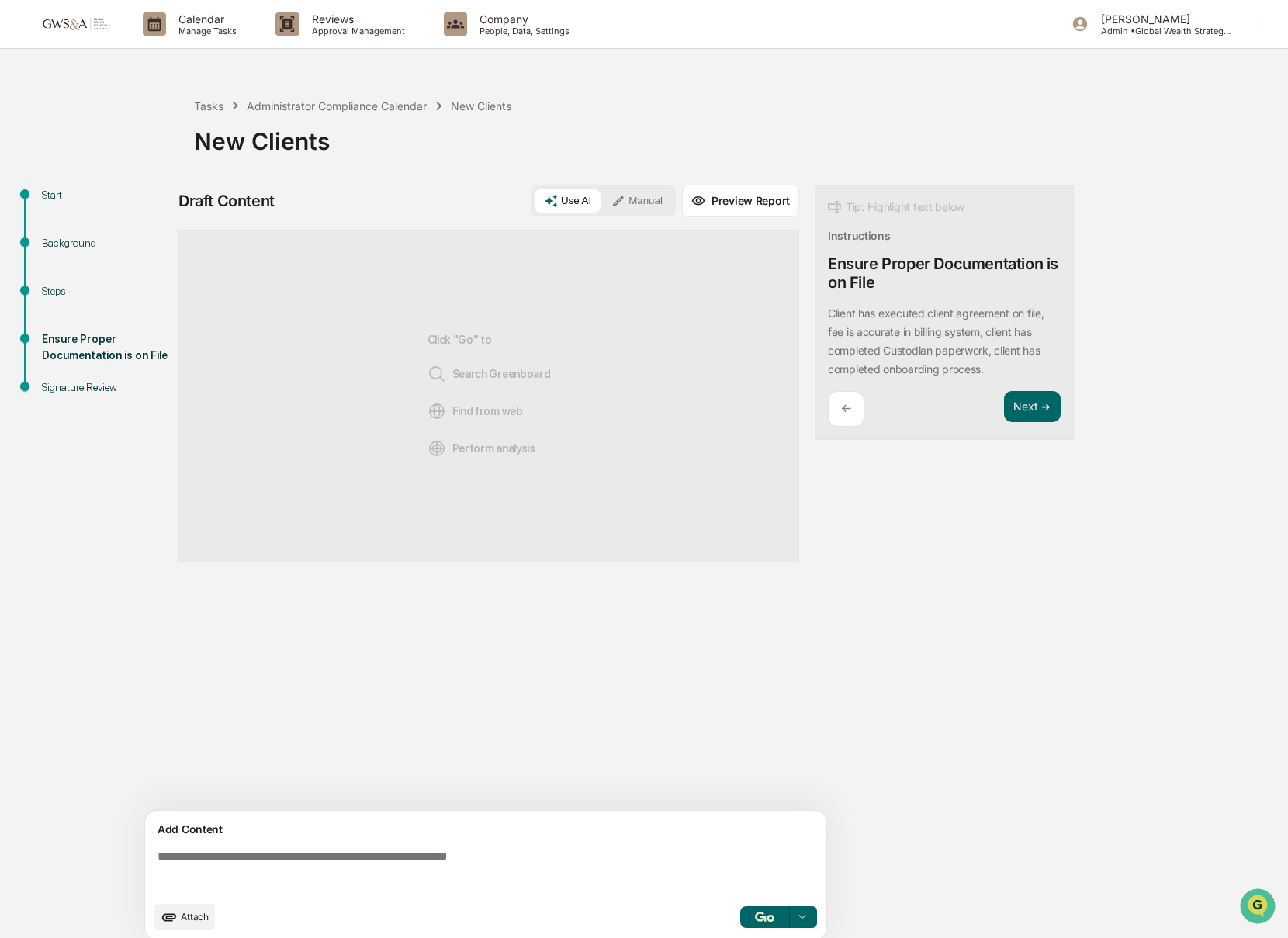
click at [619, 868] on textarea at bounding box center [488, 871] width 675 height 56
click at [607, 863] on textarea "To enrich screen reader interactions, please activate Accessibility in Grammarl…" at bounding box center [488, 871] width 675 height 56
paste textarea "**********"
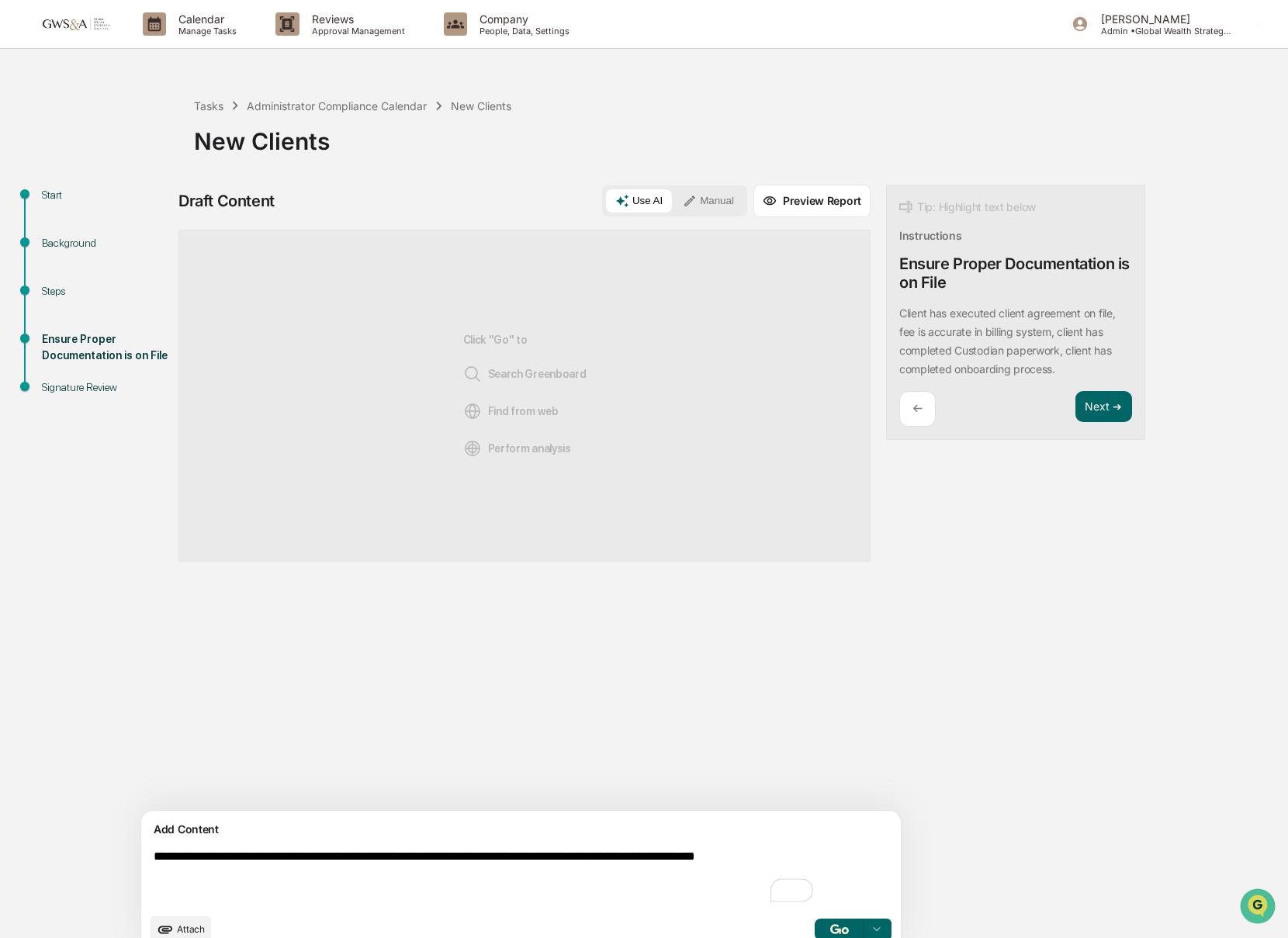
click at [156, 859] on textarea "**********" at bounding box center [485, 877] width 675 height 68
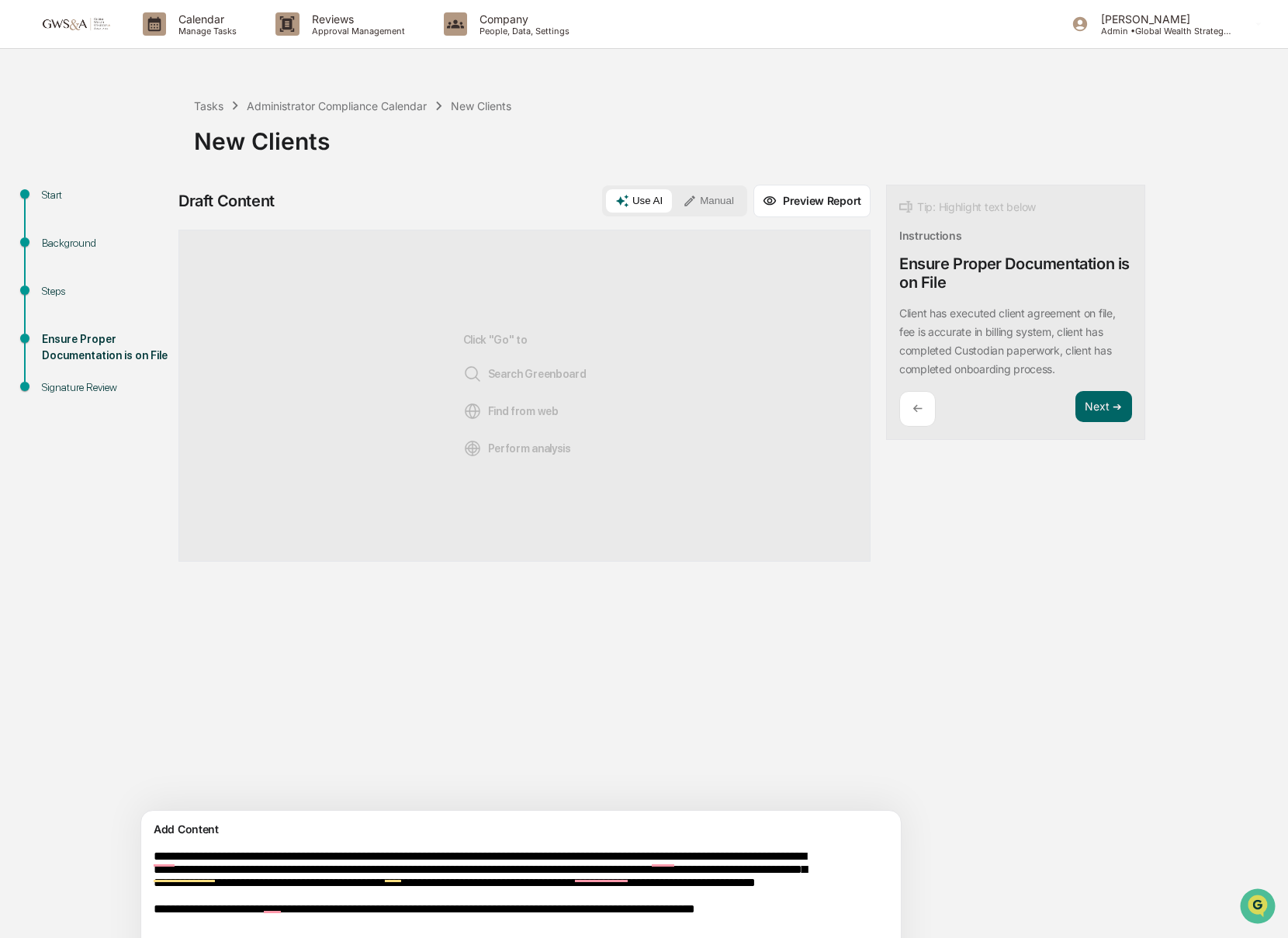
click at [156, 859] on textarea "**********" at bounding box center [485, 909] width 675 height 133
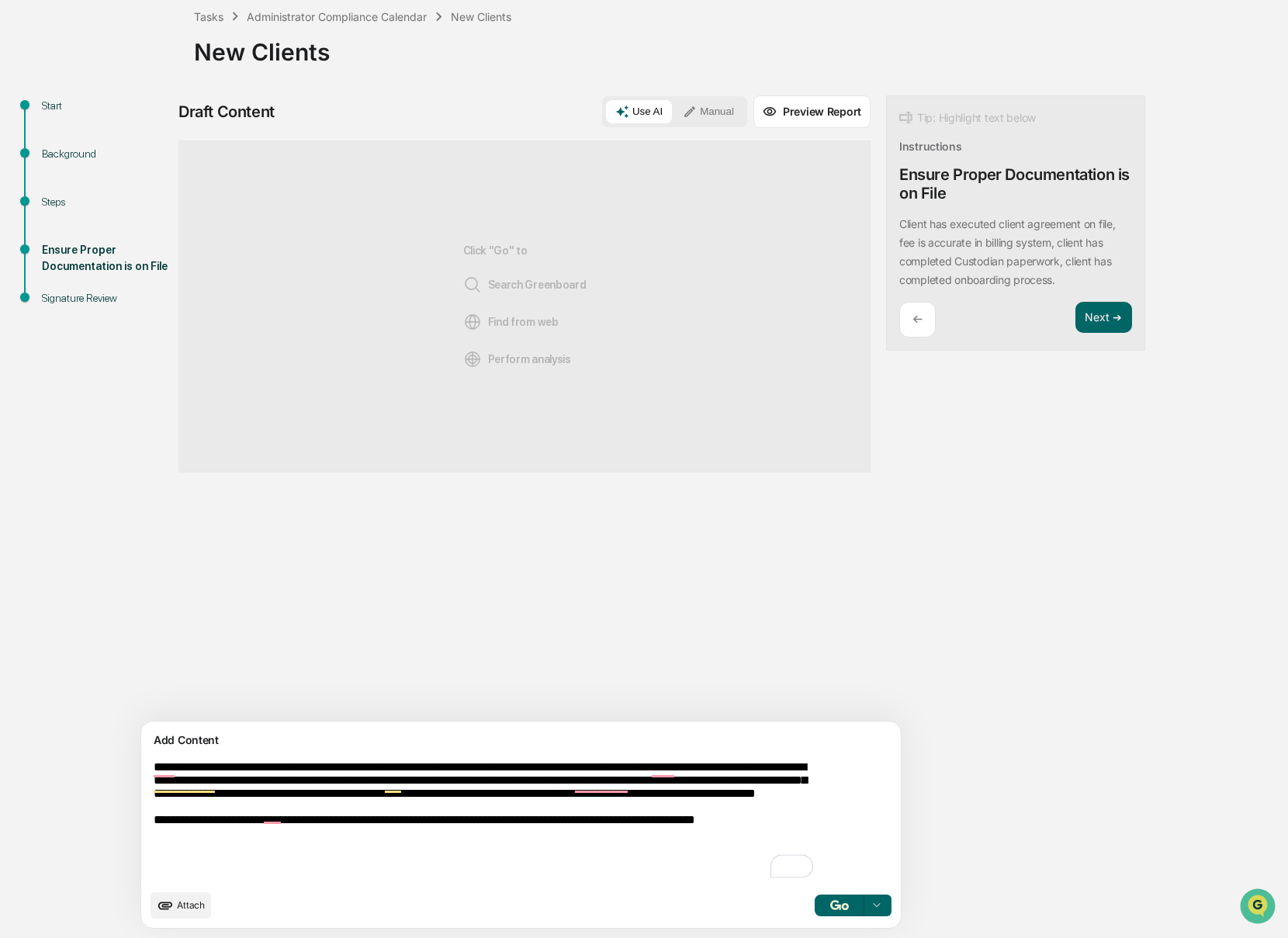
type textarea "**********"
drag, startPoint x: 773, startPoint y: 902, endPoint x: 685, endPoint y: 925, distance: 91.0
click at [830, 902] on img "button" at bounding box center [840, 905] width 19 height 10
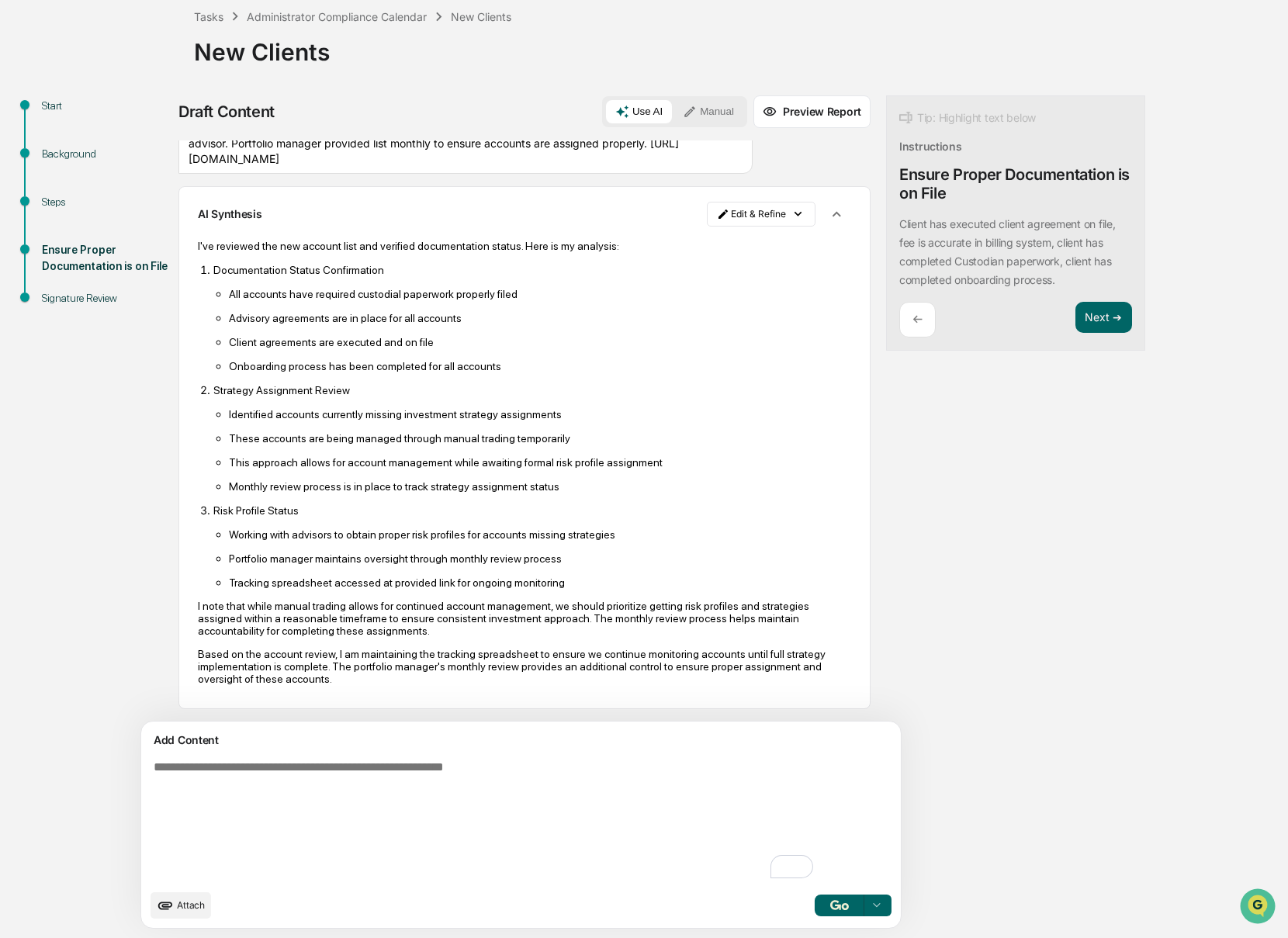
scroll to position [72, 0]
click at [1075, 319] on button "Next ➔" at bounding box center [1104, 317] width 57 height 32
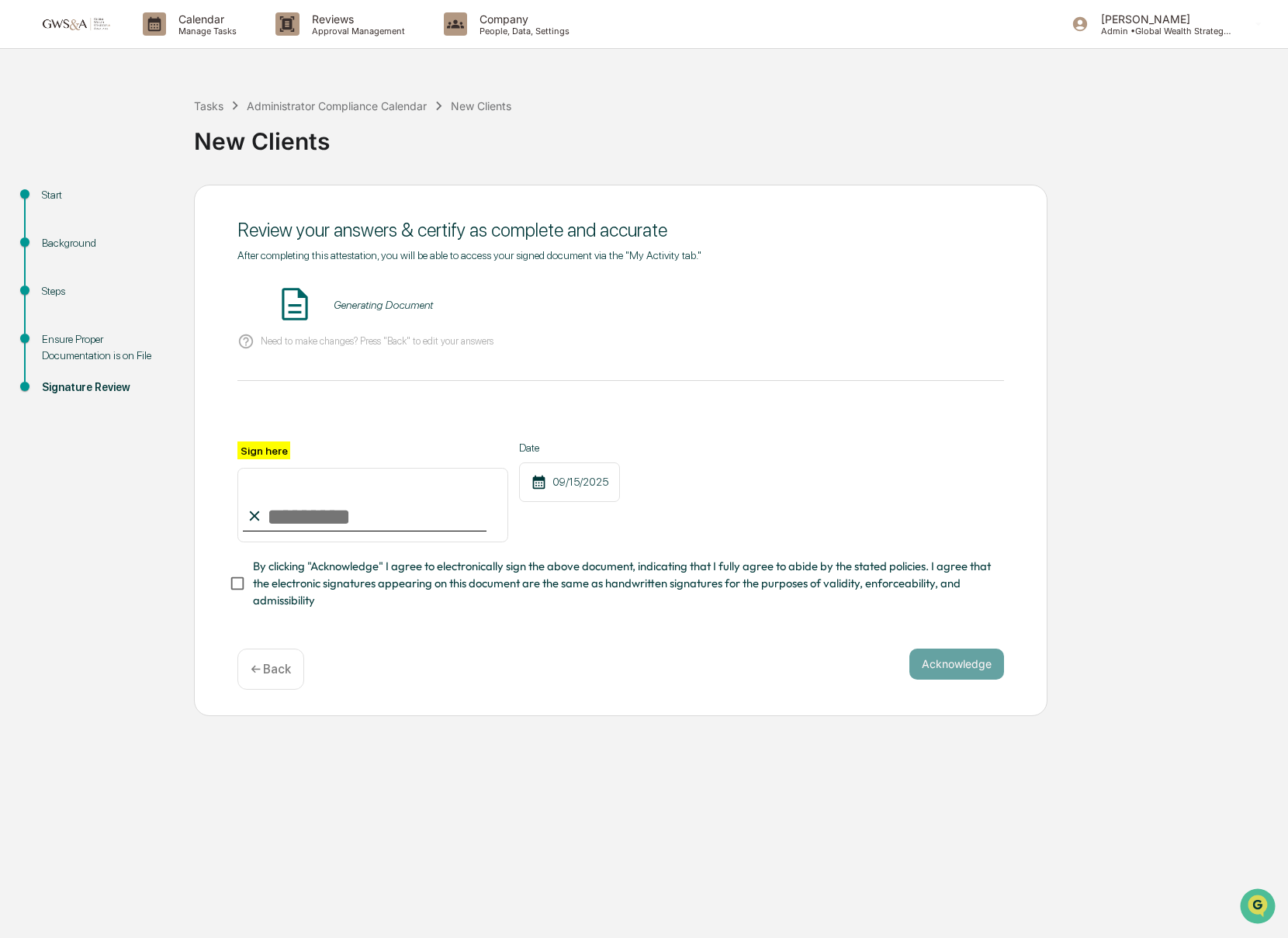
scroll to position [0, 0]
click at [425, 480] on input "Sign here" at bounding box center [372, 505] width 270 height 74
type input "**********"
click at [933, 304] on button "VIEW" at bounding box center [915, 305] width 101 height 27
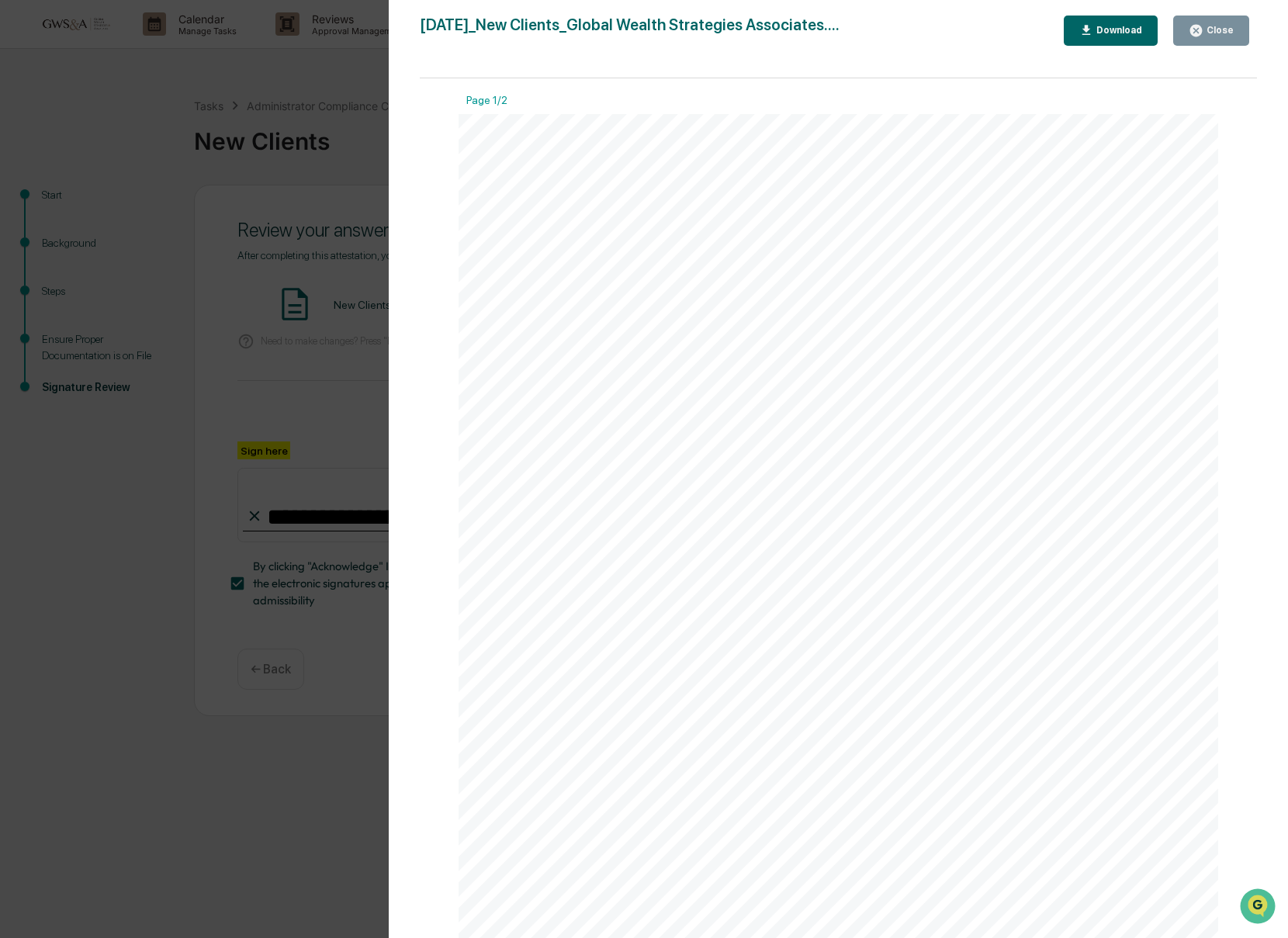
click at [1216, 29] on div "Close" at bounding box center [1218, 30] width 30 height 11
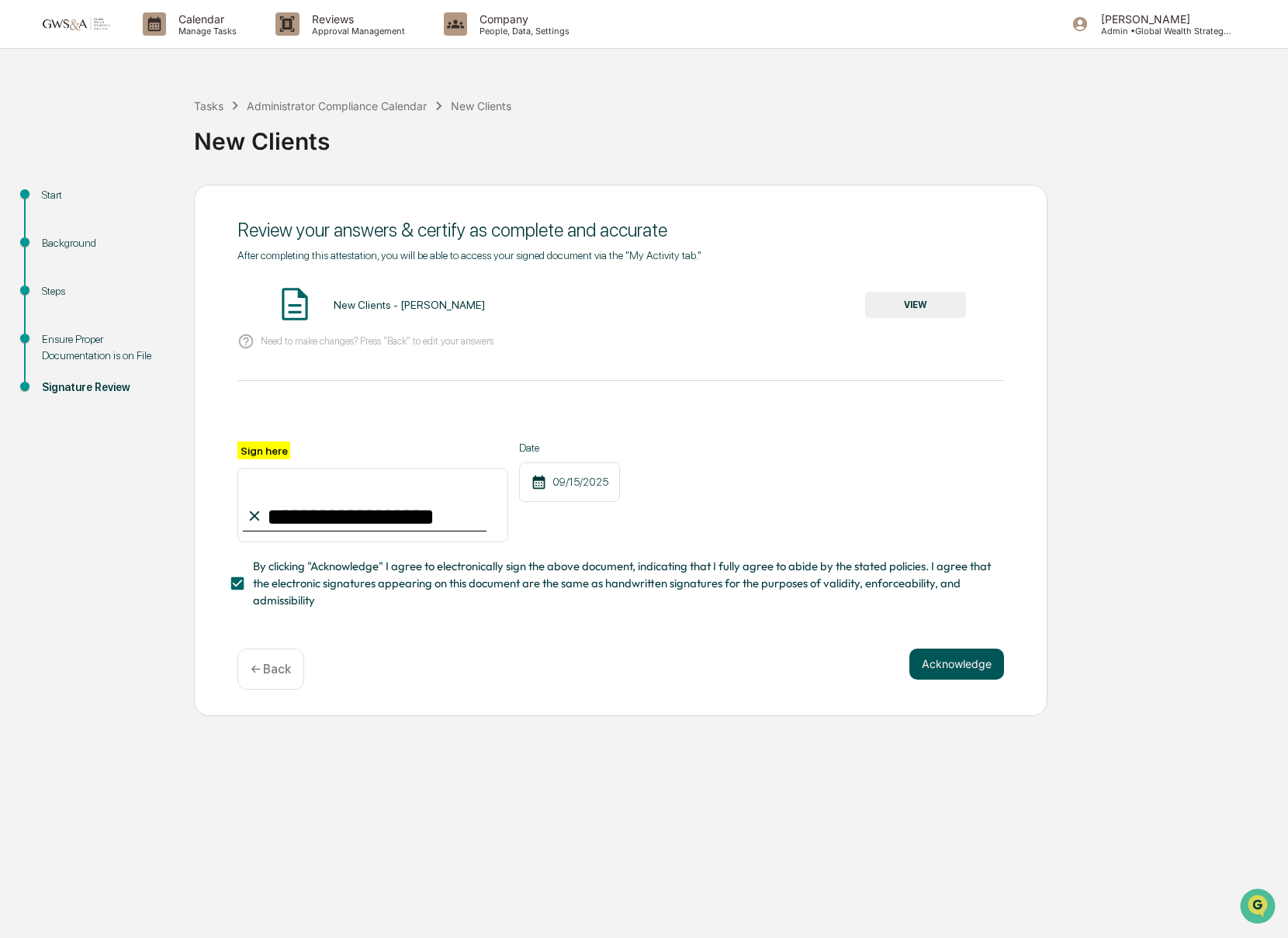
click at [972, 649] on button "Acknowledge" at bounding box center [957, 664] width 95 height 31
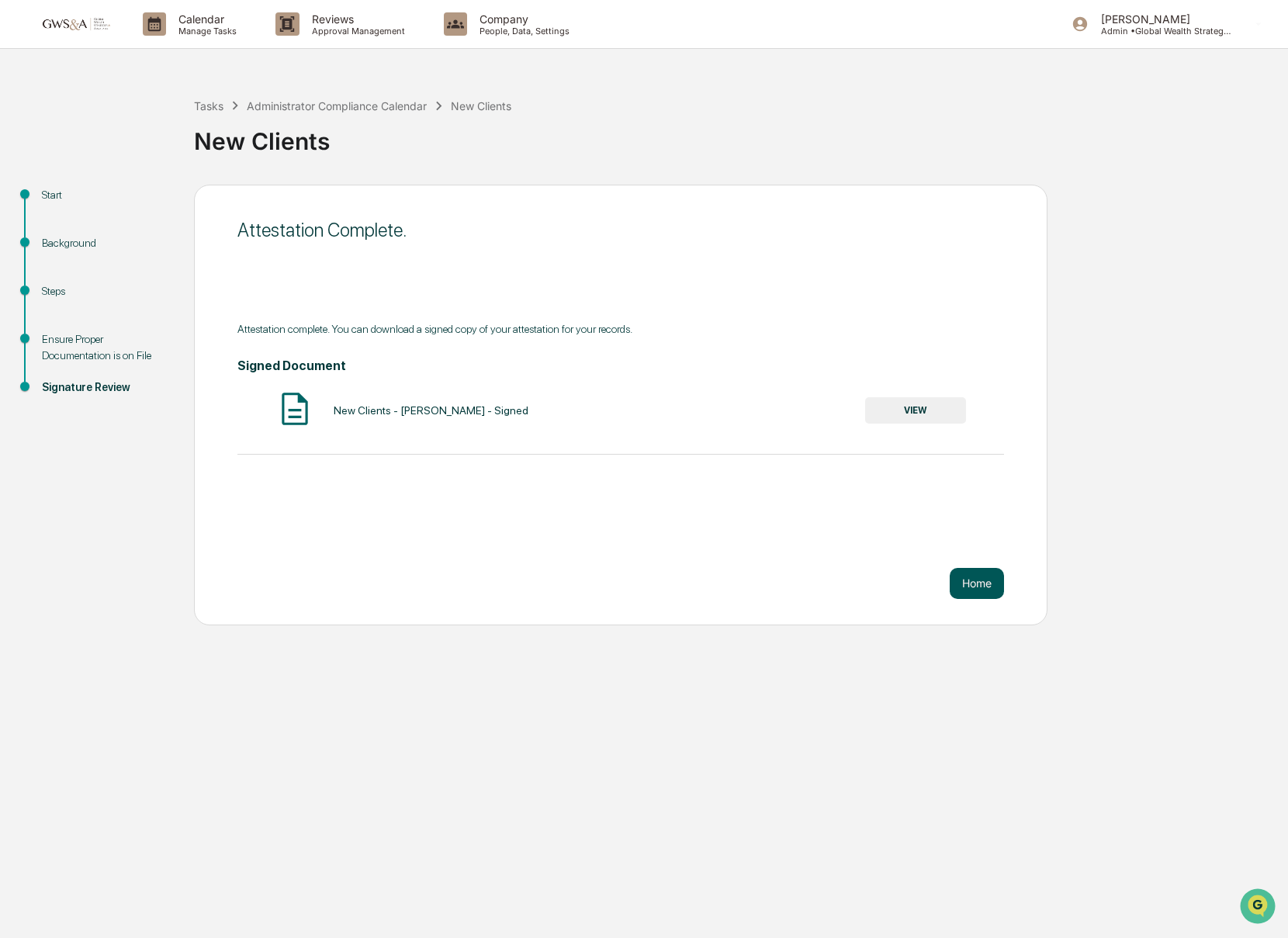
click at [979, 590] on button "Home" at bounding box center [976, 583] width 54 height 31
